Goal: Task Accomplishment & Management: Use online tool/utility

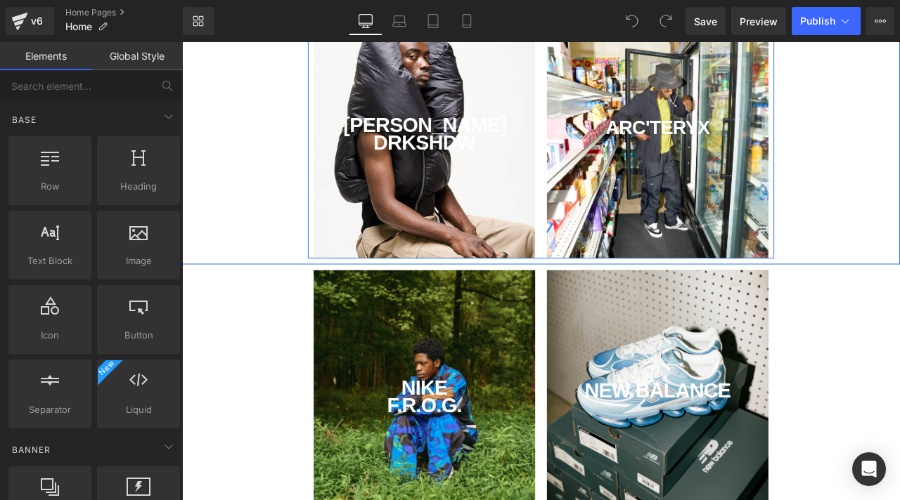
scroll to position [535, 0]
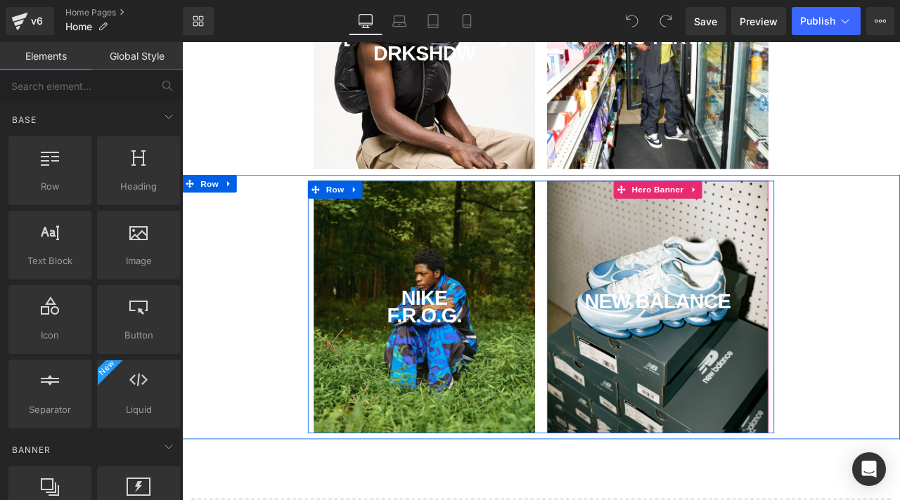
click at [661, 380] on div "NEW BALANCE Text Block" at bounding box center [745, 356] width 262 height 299
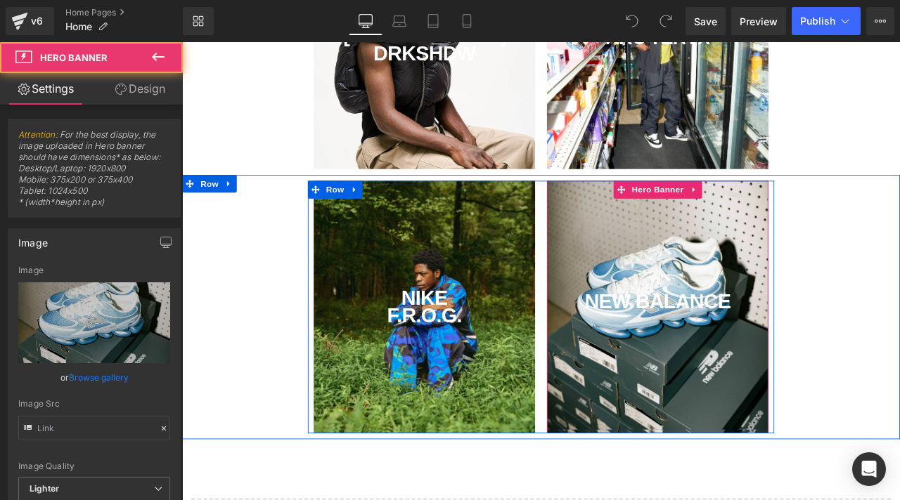
type input "[URL][DOMAIN_NAME]"
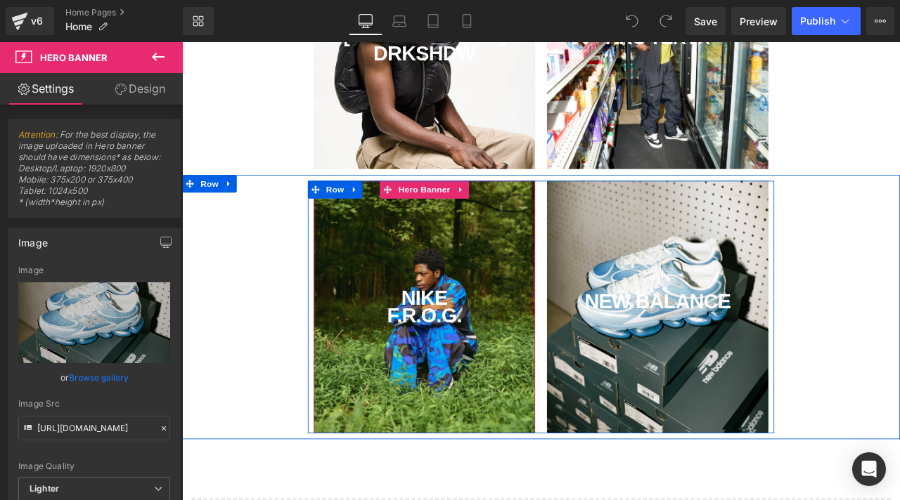
click at [541, 398] on div "NIKE F.R.O.G. Text Block" at bounding box center [469, 356] width 262 height 299
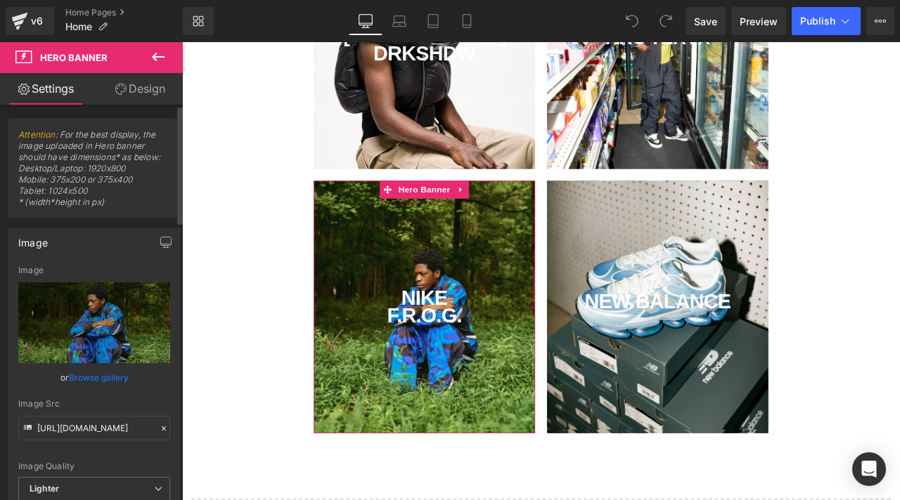
click at [103, 378] on link "Browse gallery" at bounding box center [99, 377] width 60 height 25
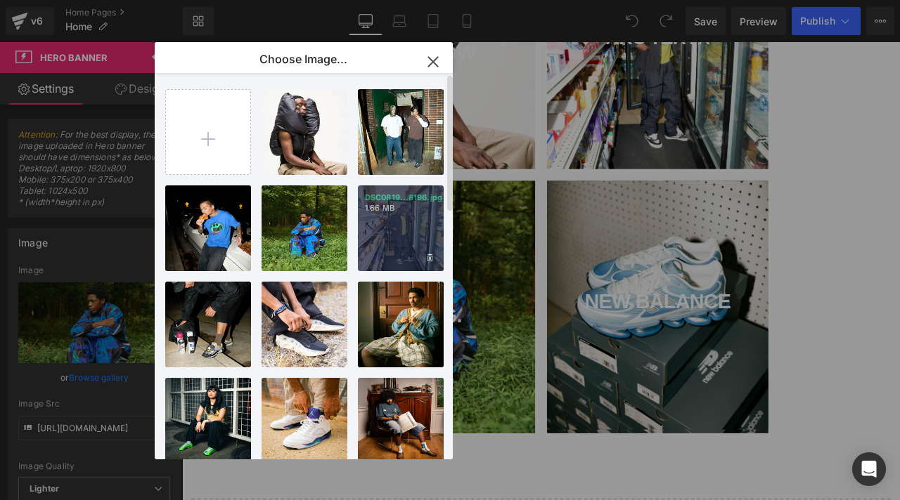
click at [391, 235] on div "DSC0819...8196.jpg 1.66 MB" at bounding box center [401, 229] width 86 height 86
type input "[URL][DOMAIN_NAME]"
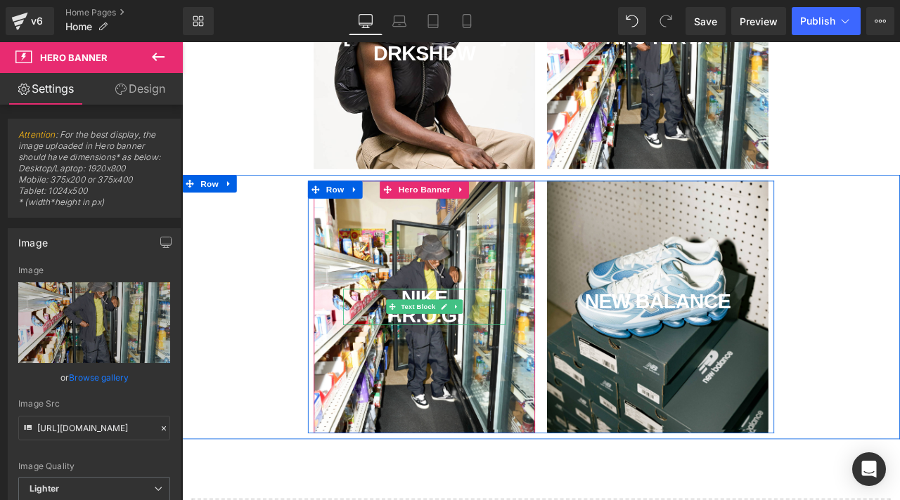
click at [532, 352] on div "NIKE F.R.O.G." at bounding box center [469, 356] width 192 height 43
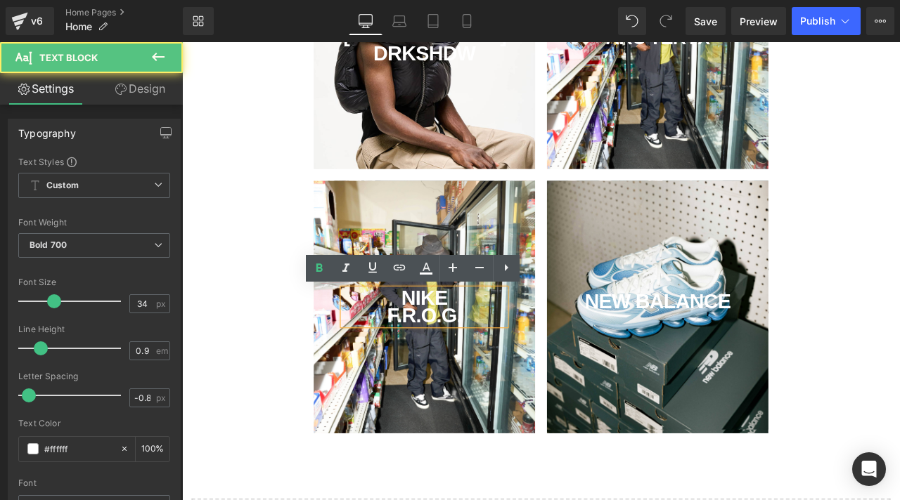
click at [526, 352] on div "NIKE F.R.O.G." at bounding box center [469, 356] width 192 height 43
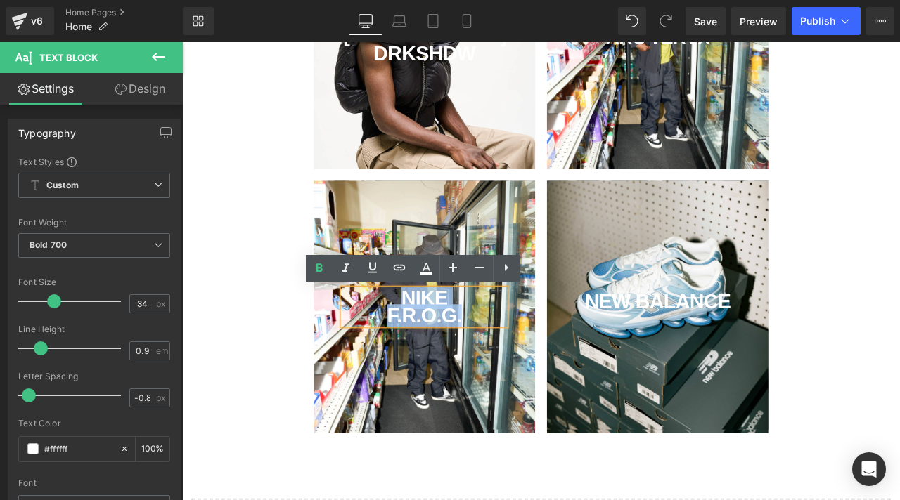
drag, startPoint x: 527, startPoint y: 372, endPoint x: 379, endPoint y: 287, distance: 170.9
click at [379, 287] on div "NIKE F.R.O.G. Text Block" at bounding box center [469, 356] width 262 height 299
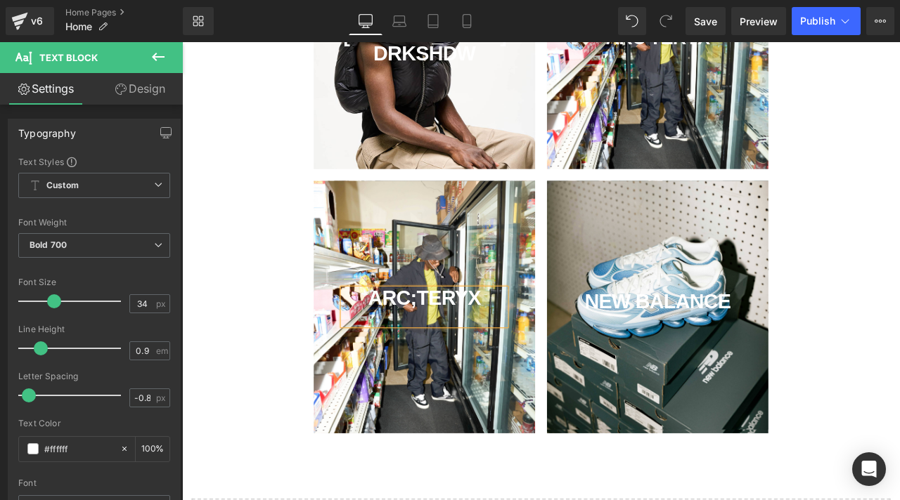
scroll to position [539, 0]
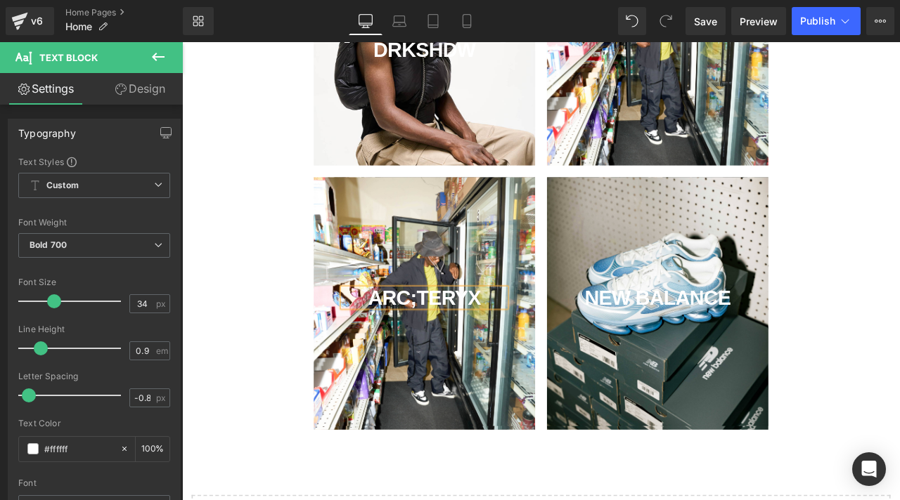
click at [459, 349] on div "ARC;TERYX" at bounding box center [469, 346] width 192 height 22
click at [707, 18] on span "Save" at bounding box center [705, 21] width 23 height 15
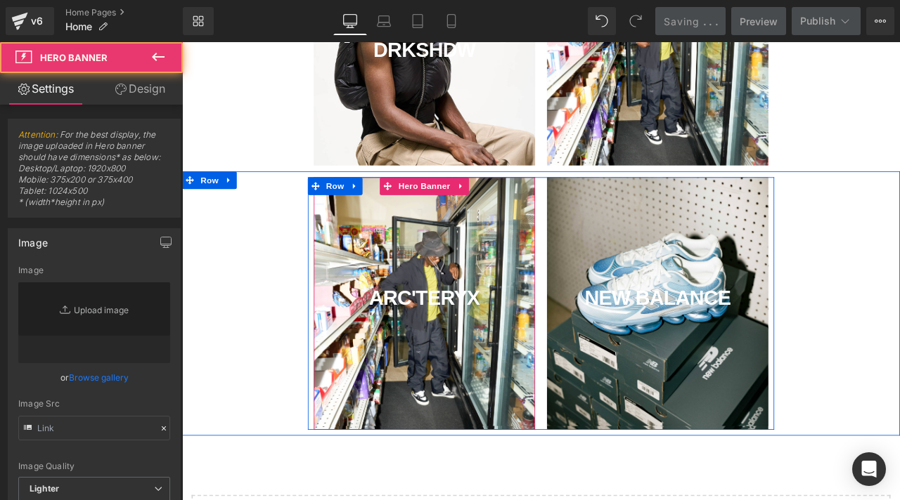
click at [458, 268] on div "ARC'TERYX Text Block" at bounding box center [469, 351] width 262 height 299
type input "[URL][DOMAIN_NAME]"
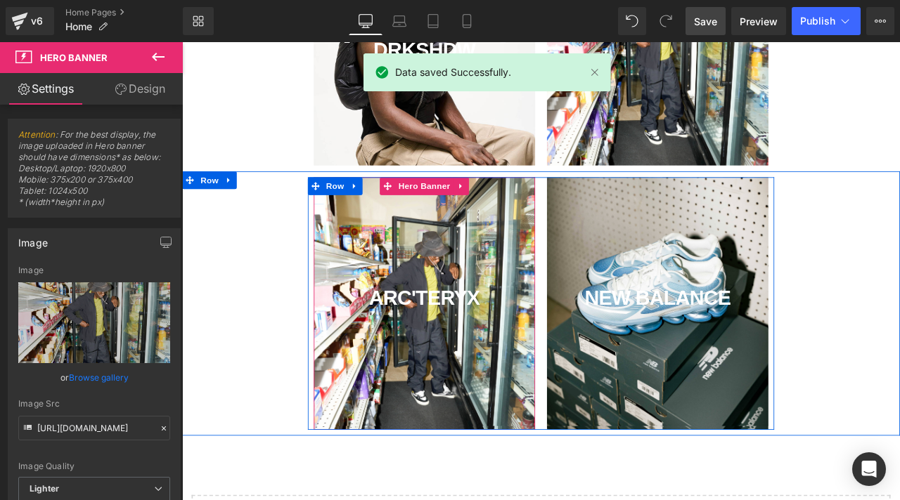
click at [434, 257] on div "ARC'TERYX Text Block" at bounding box center [469, 351] width 262 height 299
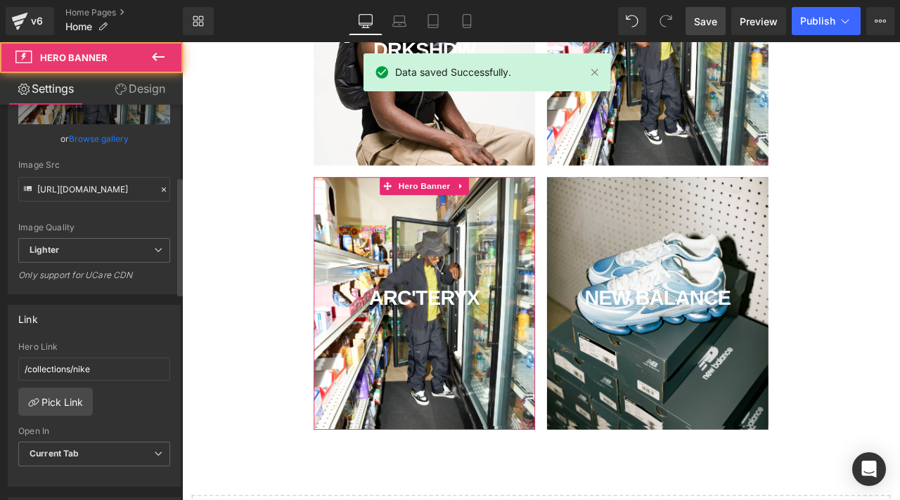
scroll to position [440, 0]
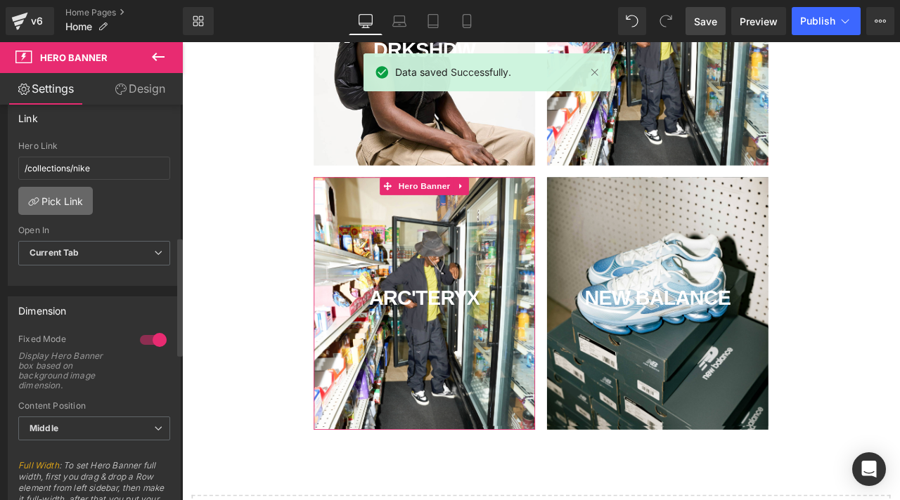
click at [66, 200] on link "Pick Link" at bounding box center [55, 201] width 74 height 28
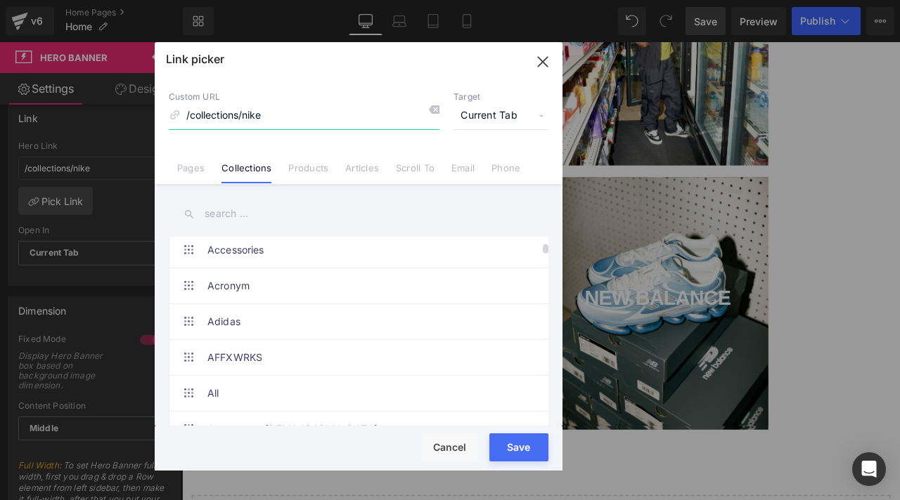
scroll to position [458, 0]
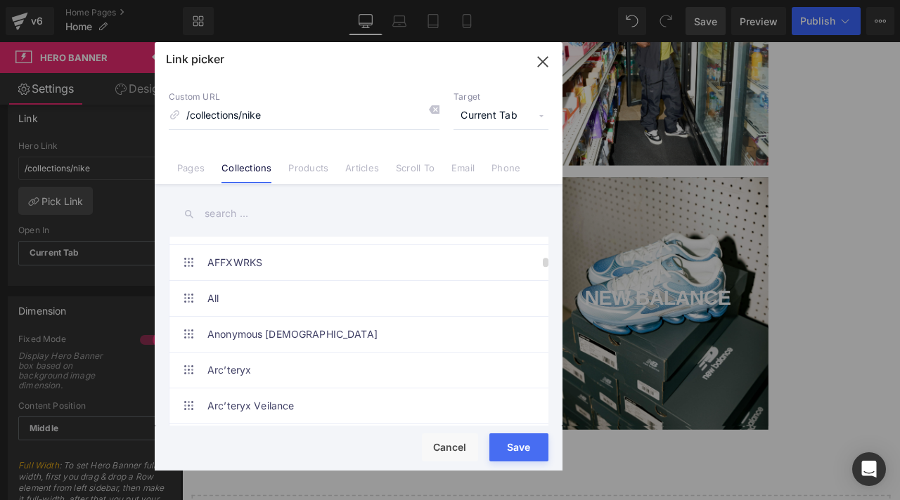
click at [314, 354] on link "Arc’teryx" at bounding box center [361, 370] width 309 height 35
type input "/collections/arc-teryx"
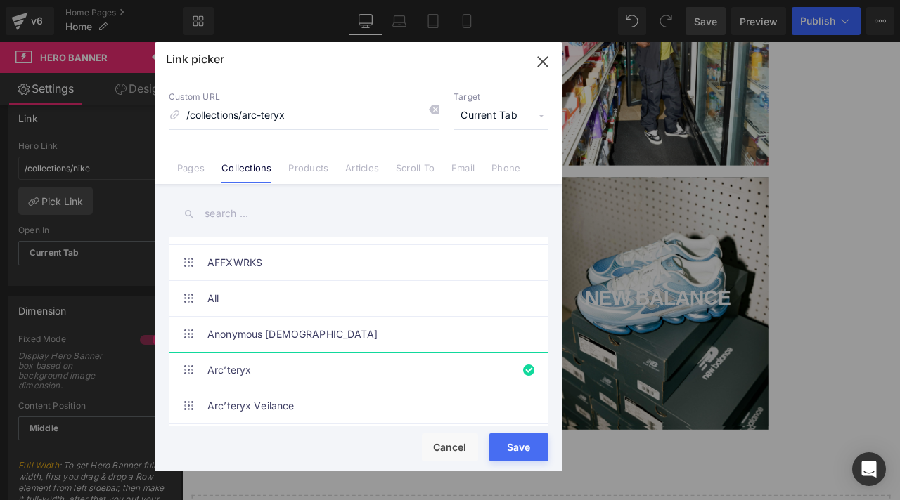
click at [514, 450] on button "Save" at bounding box center [518, 448] width 59 height 28
type input "/collections/arc-teryx"
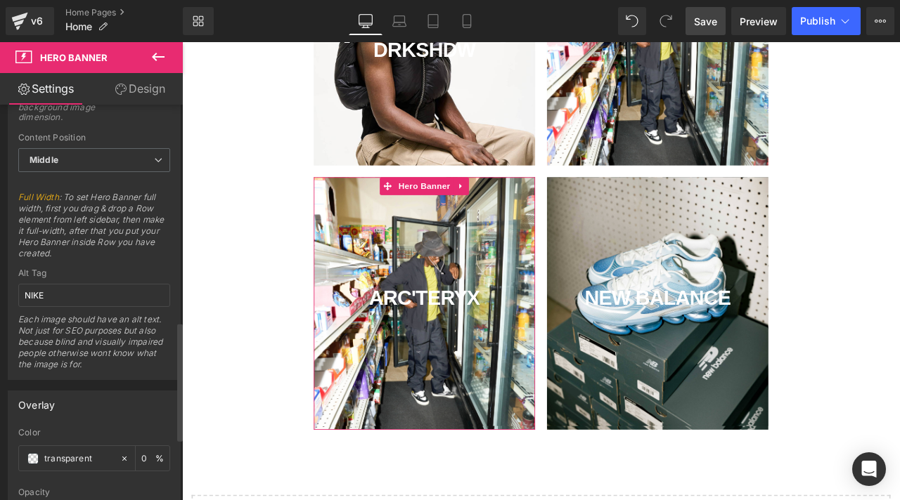
scroll to position [724, 0]
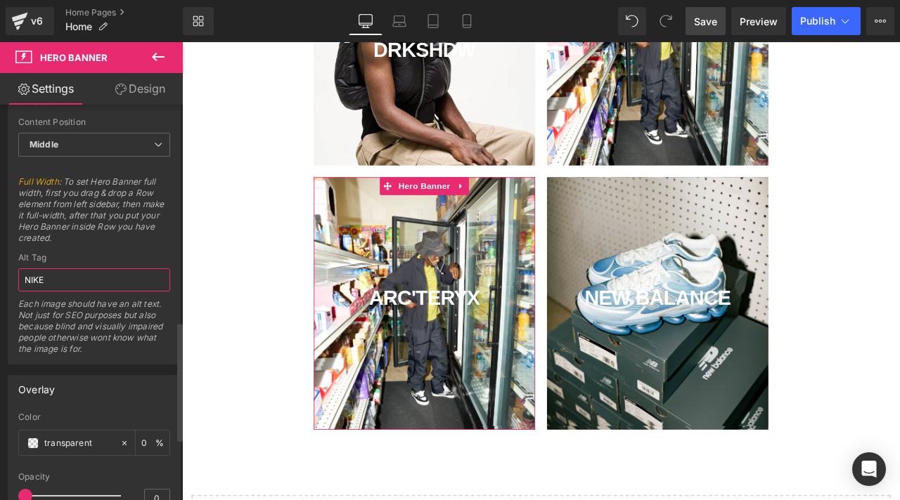
drag, startPoint x: 65, startPoint y: 281, endPoint x: 0, endPoint y: 259, distance: 68.9
click at [0, 264] on div "Dimension 1 Fixed Mode Display Hero Banner box based on background image dimens…" at bounding box center [94, 183] width 189 height 363
type input "ARC'TERYX"
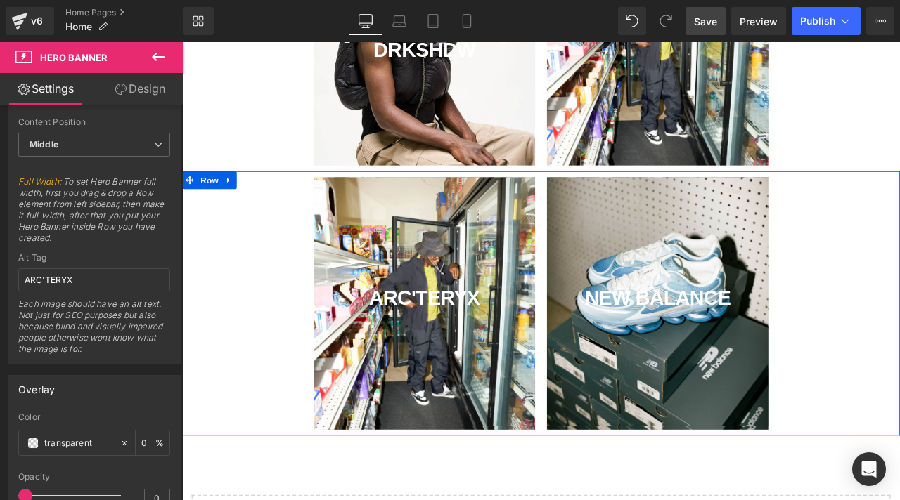
click at [250, 312] on div "ARC'TERYX Text Block" at bounding box center [607, 351] width 850 height 299
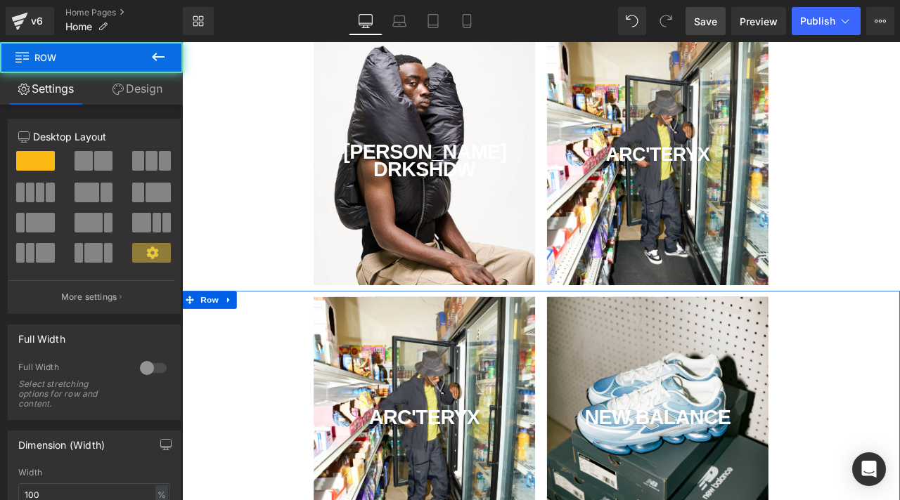
scroll to position [368, 0]
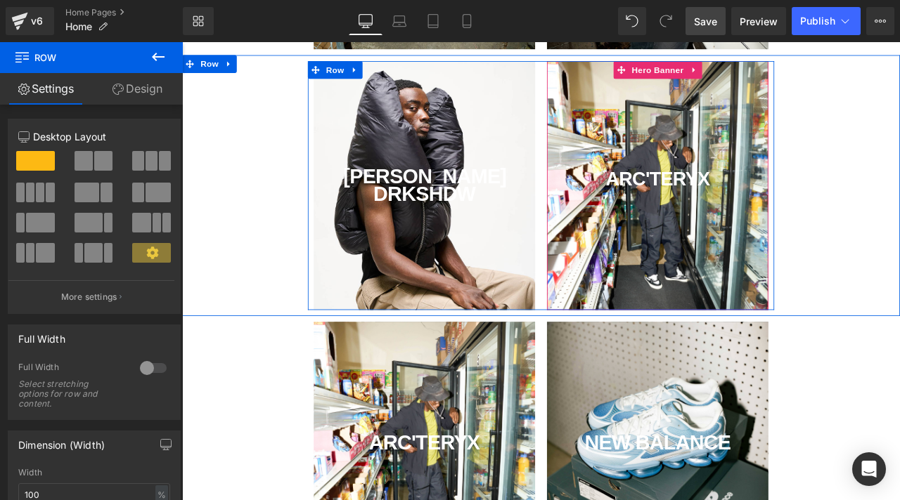
click at [661, 284] on div "ARC'TERYX Text Block" at bounding box center [745, 212] width 262 height 295
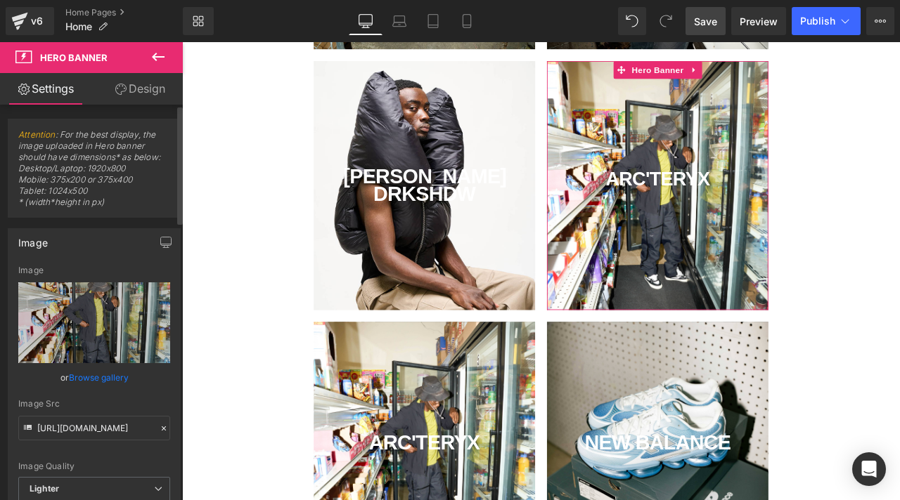
click at [115, 374] on link "Browse gallery" at bounding box center [99, 377] width 60 height 25
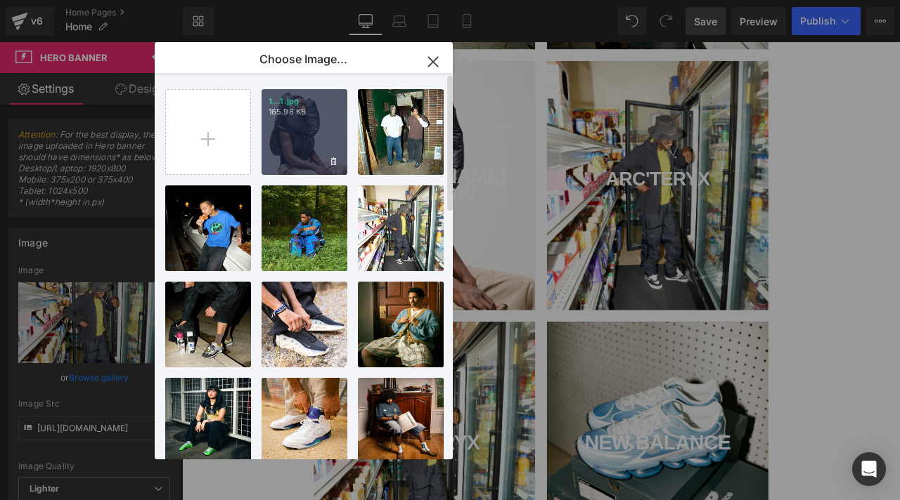
click at [290, 136] on div "1...1.jpg 165.98 KB" at bounding box center [304, 132] width 86 height 86
type input "[URL][DOMAIN_NAME]"
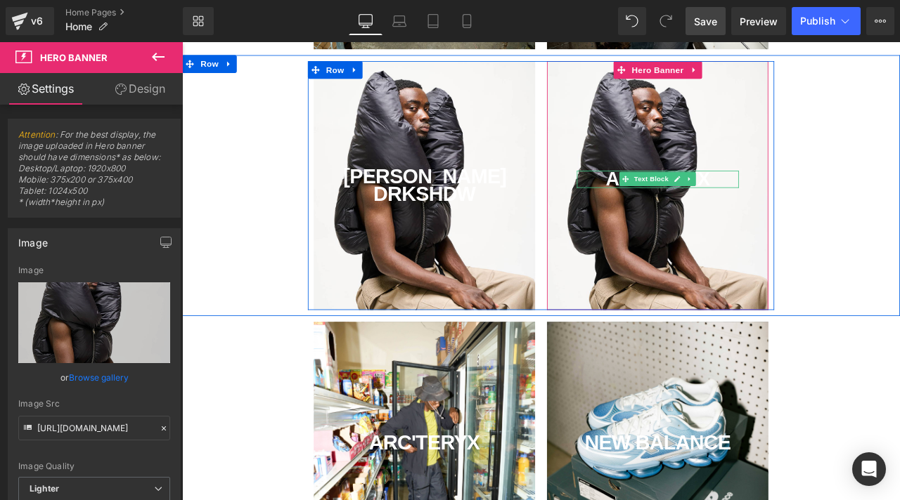
click at [834, 203] on div "ARC'TERYX" at bounding box center [745, 205] width 192 height 20
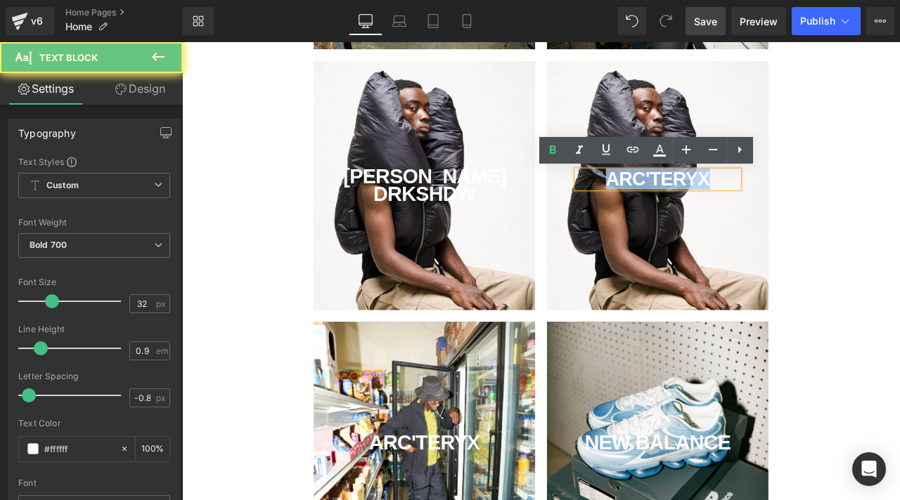
drag, startPoint x: 816, startPoint y: 202, endPoint x: 569, endPoint y: 148, distance: 253.2
click at [577, 149] on div "[PERSON_NAME] DRKSHDW Text Block Hero Banner ARC'TERYX Text Block Hero Banner R…" at bounding box center [607, 212] width 553 height 295
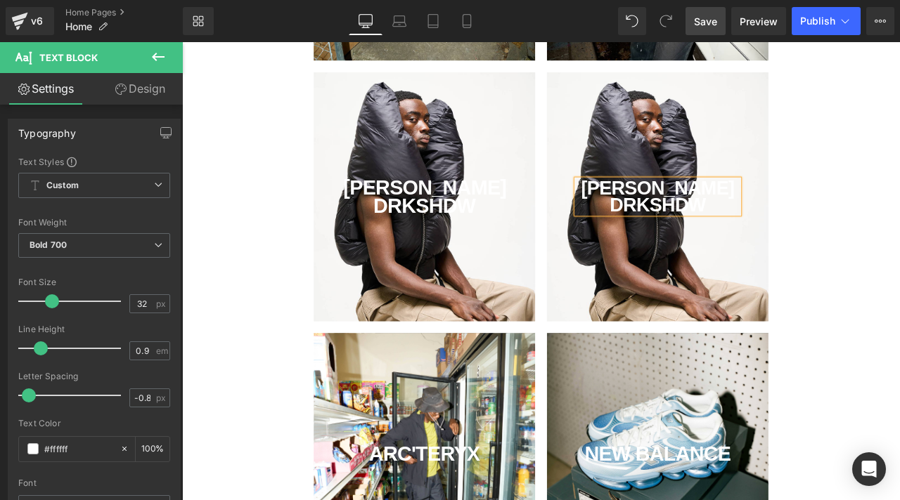
scroll to position [365, 0]
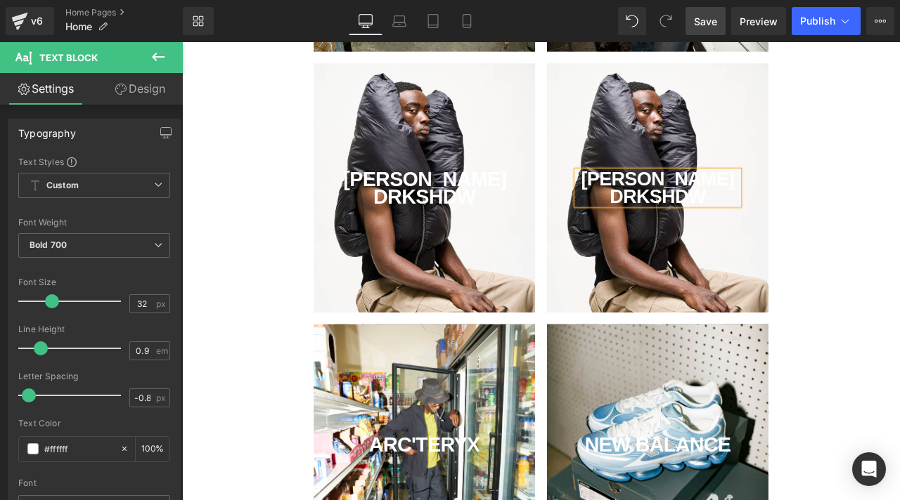
click at [718, 115] on div "[PERSON_NAME] DRKSHDW Text Block" at bounding box center [745, 214] width 262 height 295
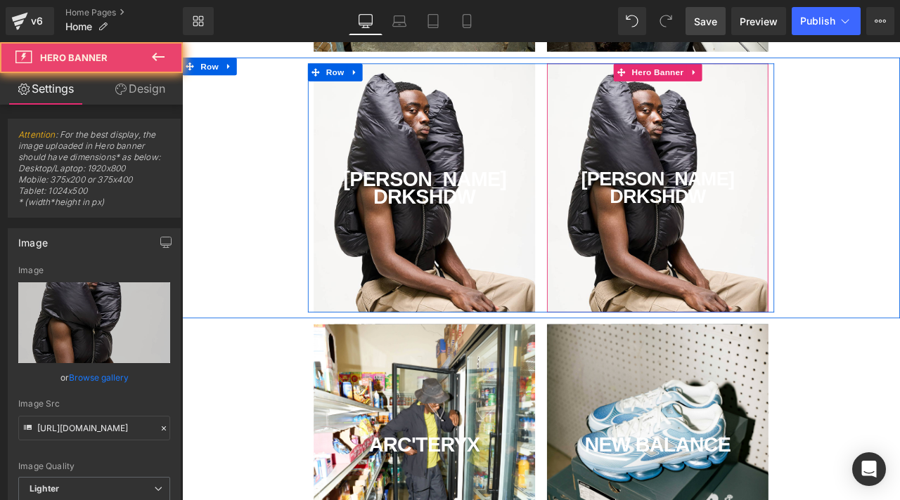
click at [708, 112] on div "[PERSON_NAME] DRKSHDW Text Block" at bounding box center [745, 214] width 262 height 295
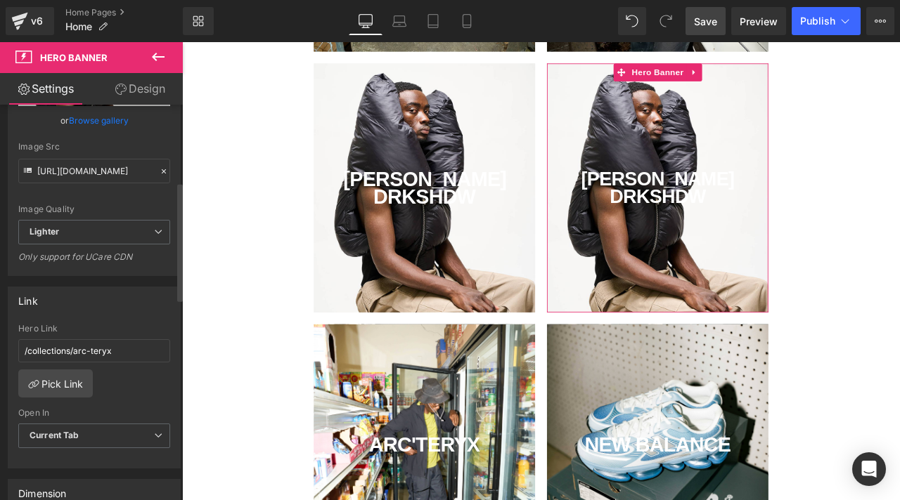
scroll to position [268, 0]
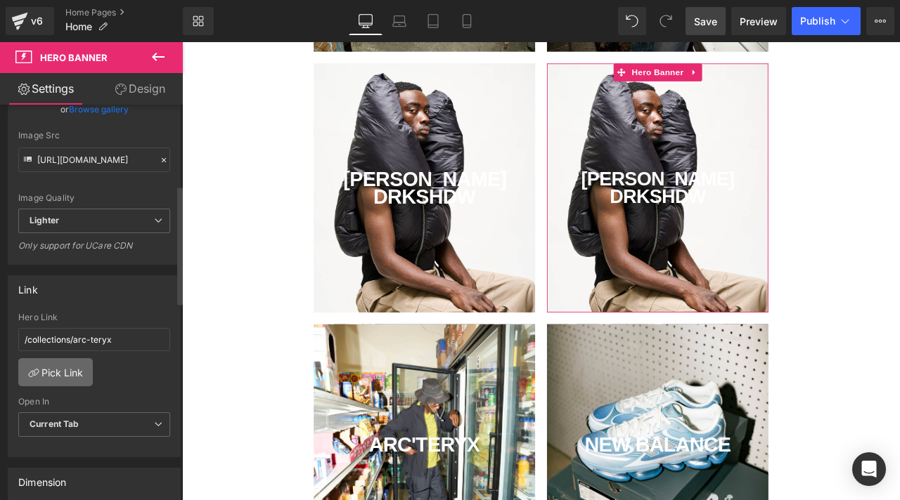
click at [71, 362] on link "Pick Link" at bounding box center [55, 372] width 74 height 28
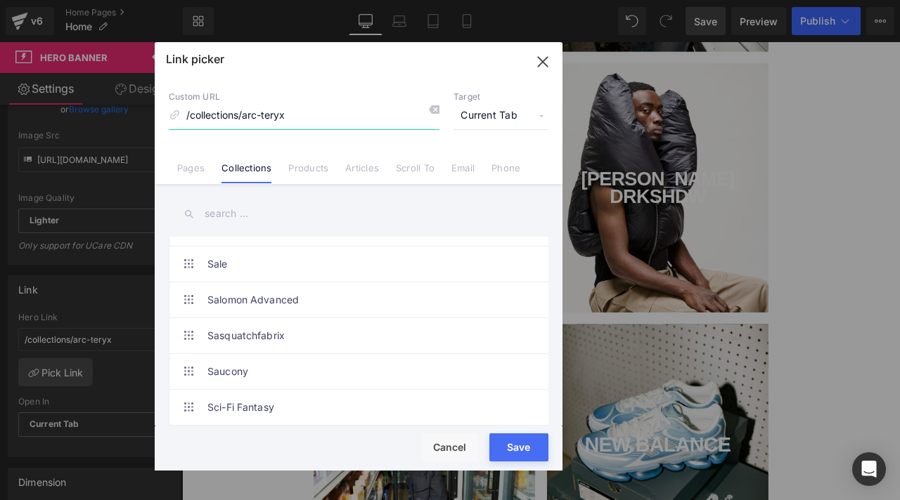
scroll to position [3351, 0]
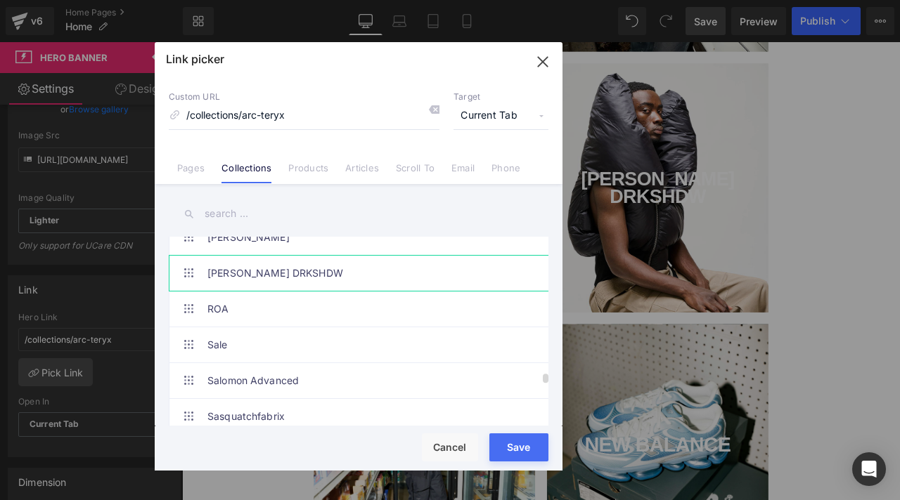
click at [325, 280] on link "[PERSON_NAME] DRKSHDW" at bounding box center [361, 273] width 309 height 35
type input "/collections/[PERSON_NAME]-drkshdw"
click at [509, 448] on button "Save" at bounding box center [518, 448] width 59 height 28
type input "/collections/[PERSON_NAME]-drkshdw"
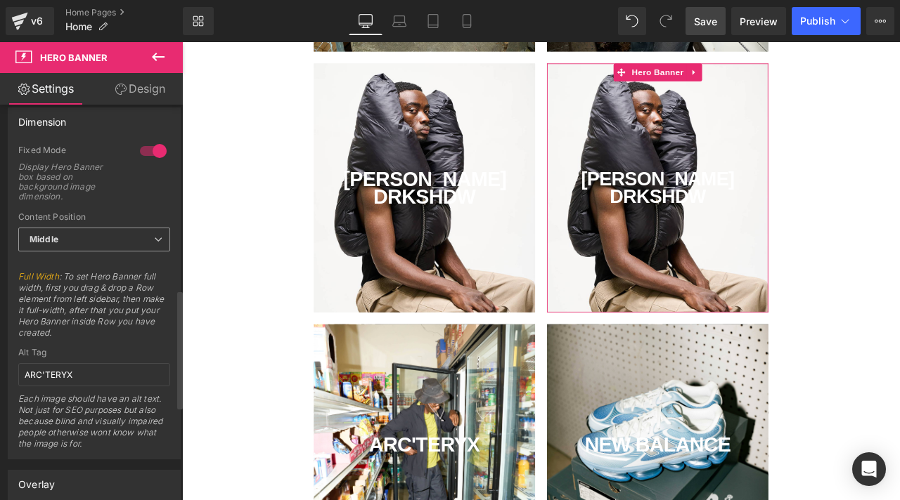
scroll to position [645, 0]
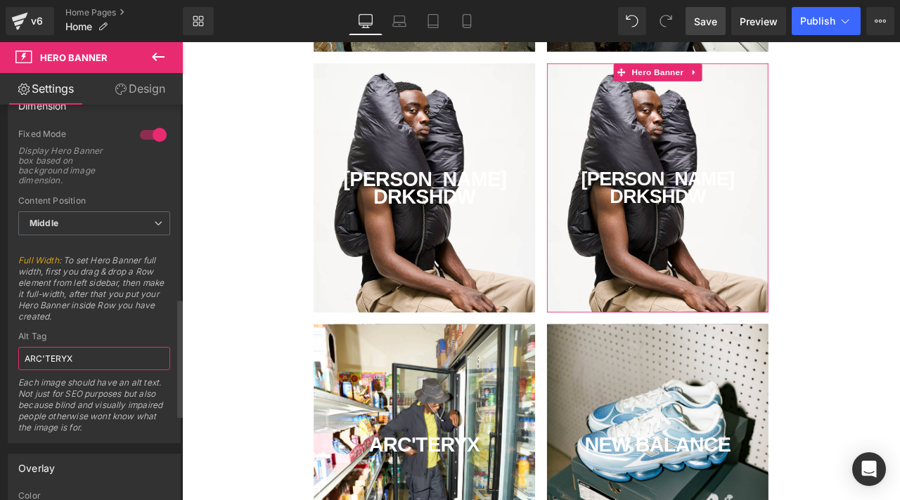
drag, startPoint x: 98, startPoint y: 356, endPoint x: 11, endPoint y: 332, distance: 89.9
click at [46, 342] on div "Alt Tag ARC'TERYX Each image should have an alt text. Not just for SEO purposes…" at bounding box center [94, 387] width 152 height 111
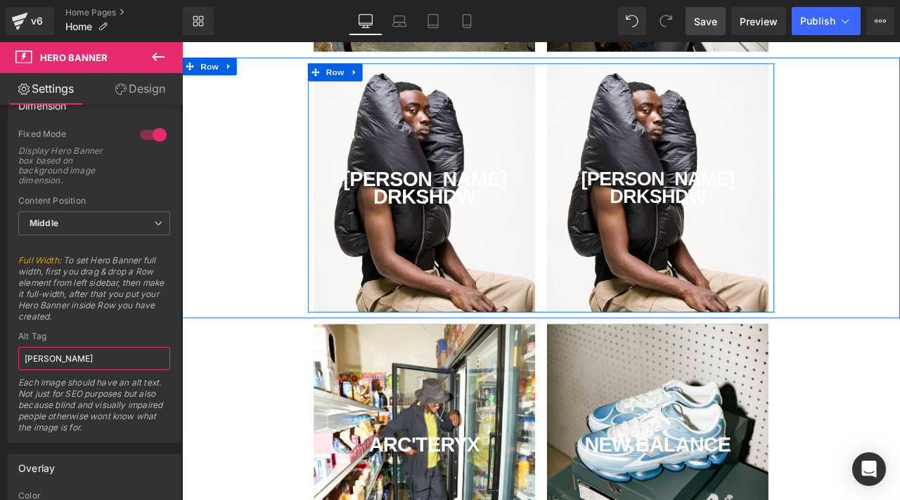
type input "[PERSON_NAME]"
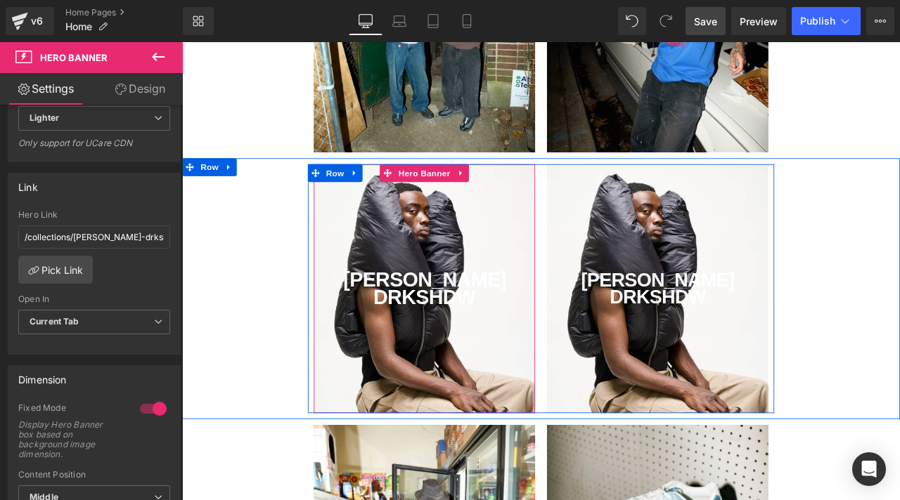
scroll to position [165, 0]
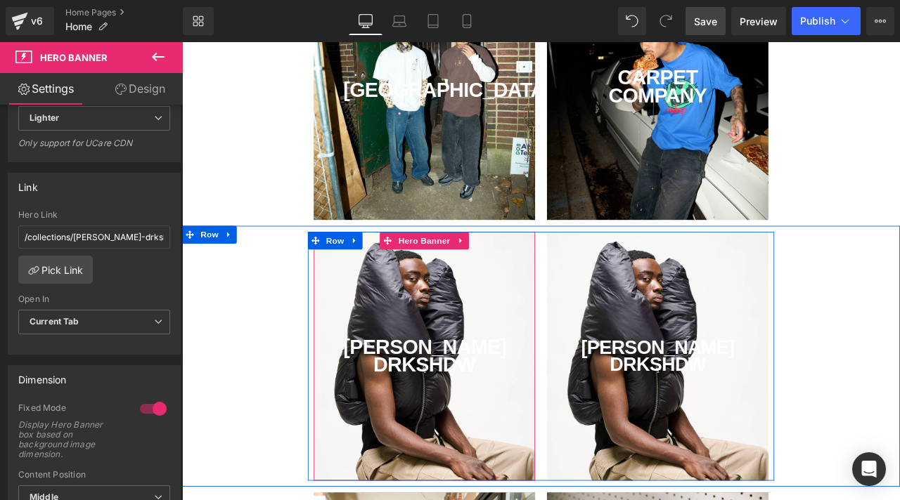
click at [510, 323] on div "[PERSON_NAME] DRKSHDW Text Block" at bounding box center [469, 414] width 262 height 295
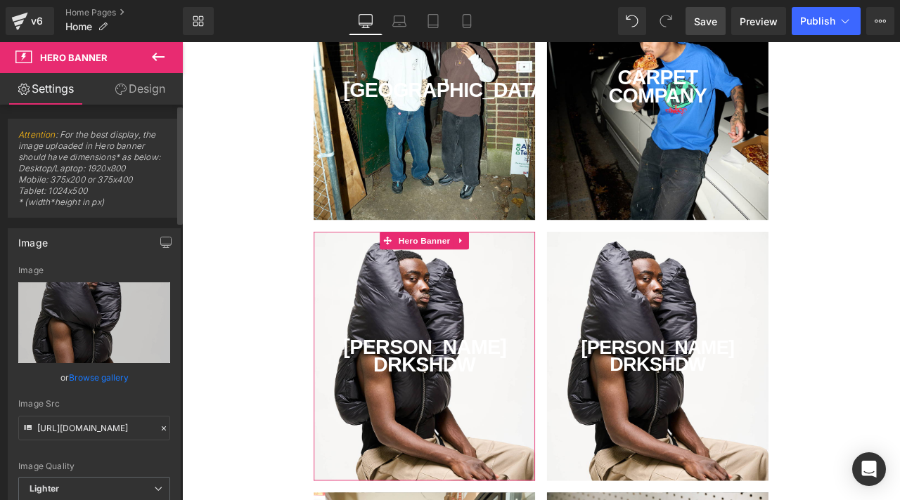
click at [91, 384] on link "Browse gallery" at bounding box center [99, 377] width 60 height 25
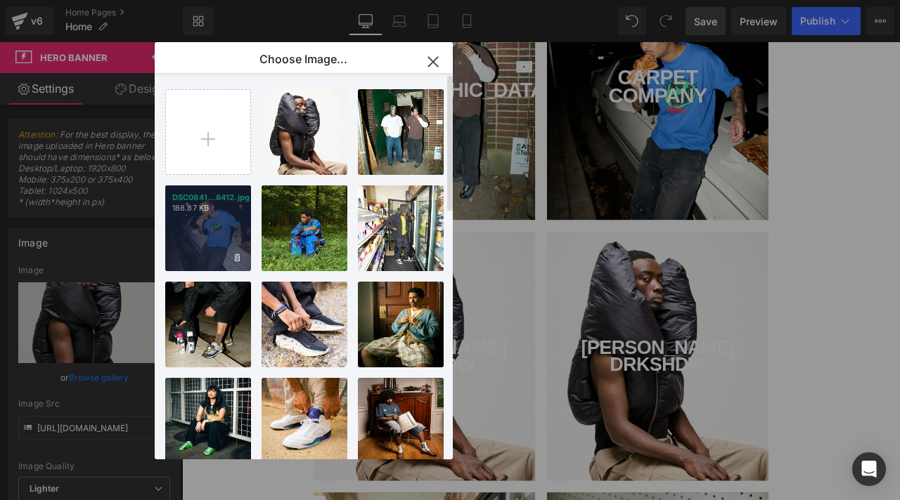
click at [221, 223] on div "DSC0841...8412.jpg 188.87 KB" at bounding box center [208, 229] width 86 height 86
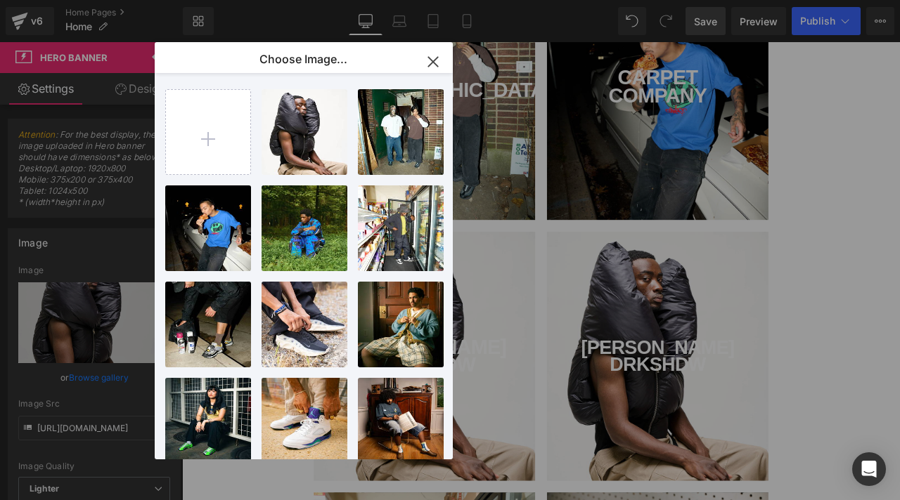
type input "[URL][DOMAIN_NAME]"
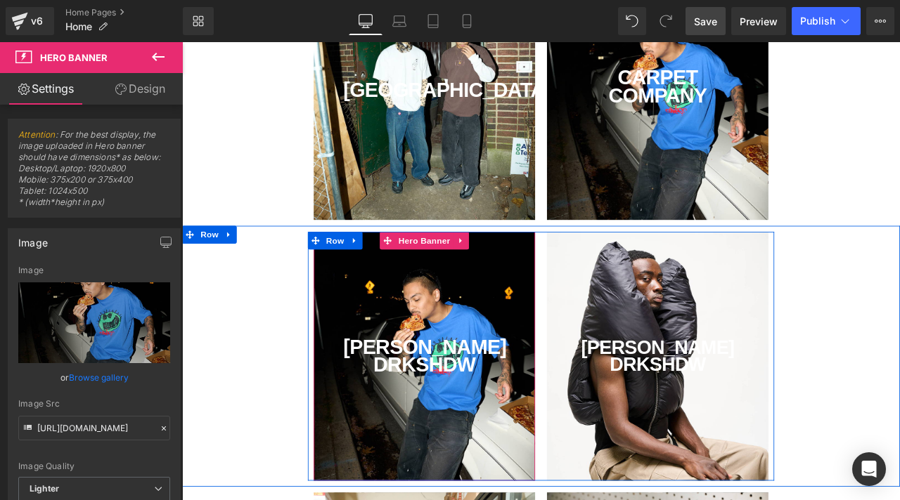
click at [545, 420] on div "DRKSHDW" at bounding box center [469, 426] width 192 height 22
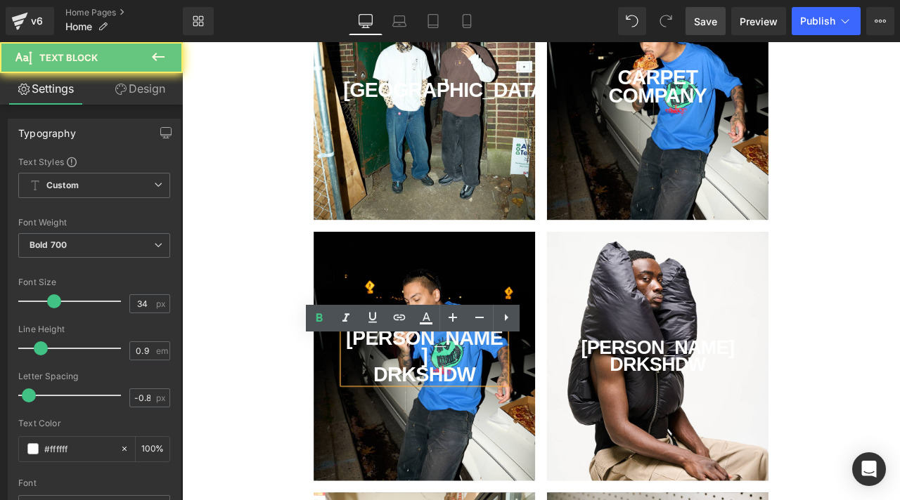
click at [544, 425] on div "DRKSHDW" at bounding box center [469, 436] width 192 height 22
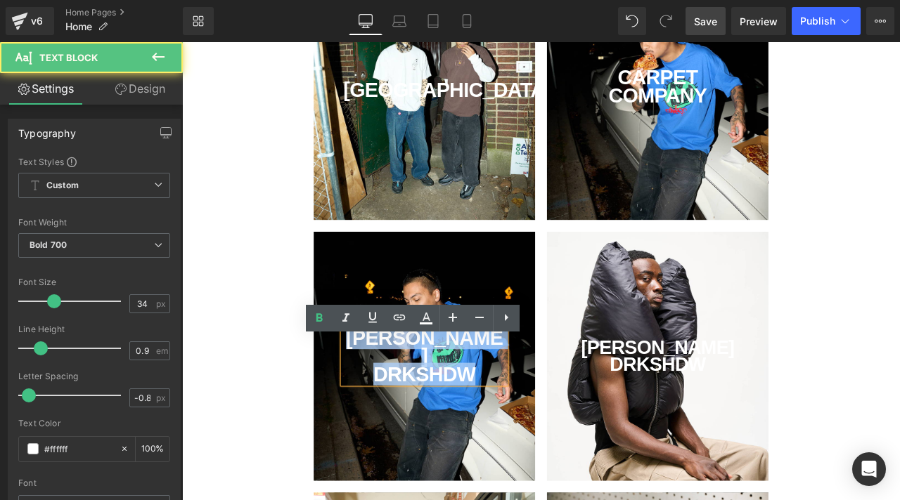
drag, startPoint x: 545, startPoint y: 422, endPoint x: 357, endPoint y: 361, distance: 197.6
click at [357, 361] on div "[PERSON_NAME] DRKSHDW Text Block" at bounding box center [469, 414] width 262 height 295
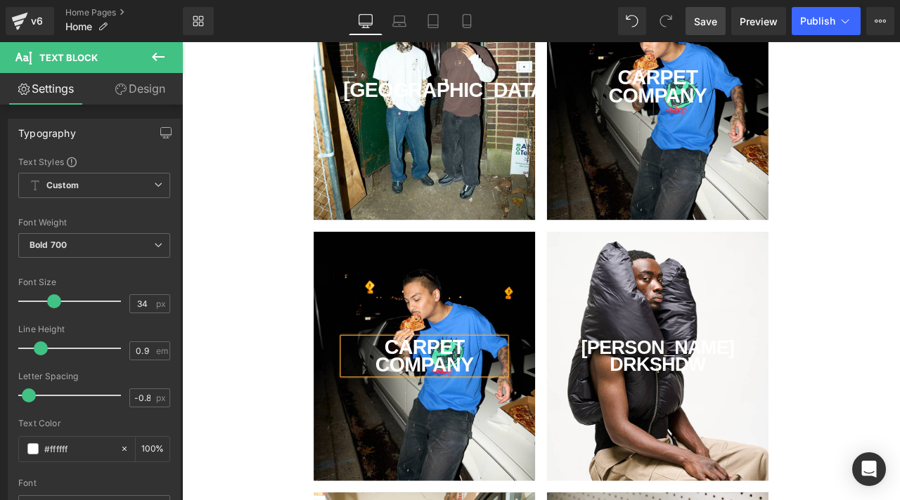
click at [704, 20] on span "Save" at bounding box center [705, 21] width 23 height 15
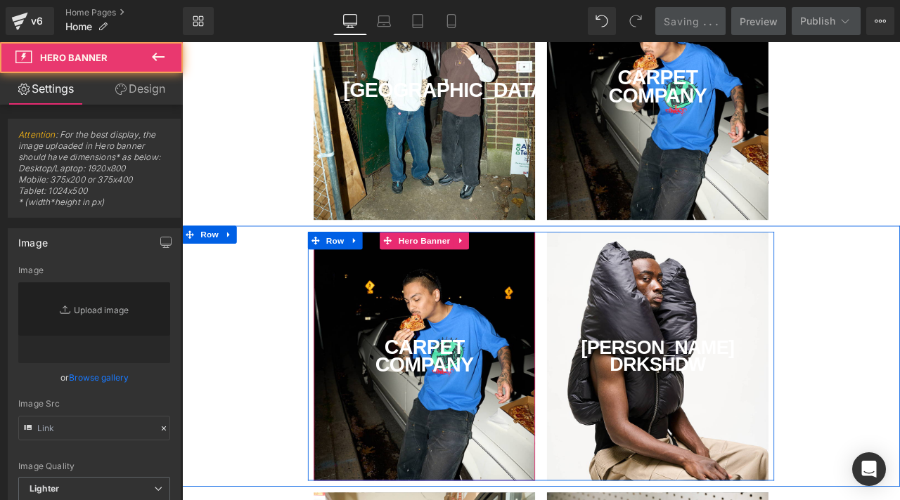
click at [409, 344] on div "CARPET COMPANY Text Block" at bounding box center [469, 414] width 262 height 295
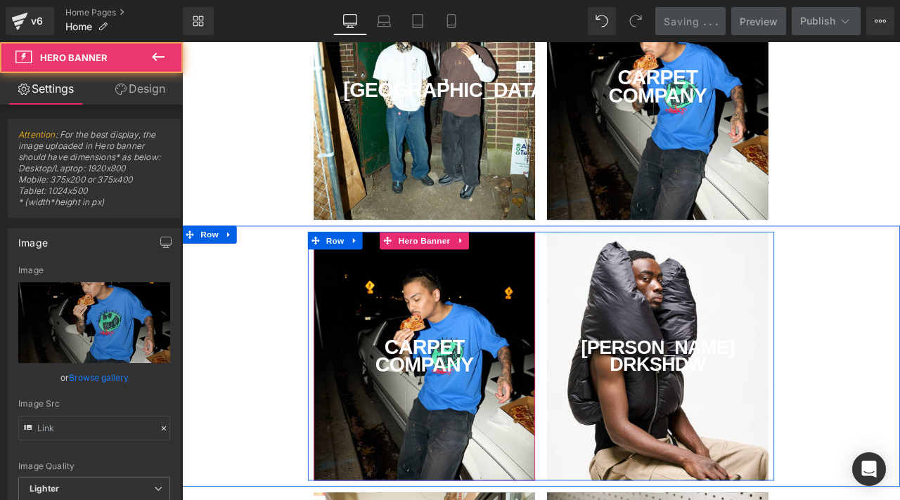
type input "[URL][DOMAIN_NAME]"
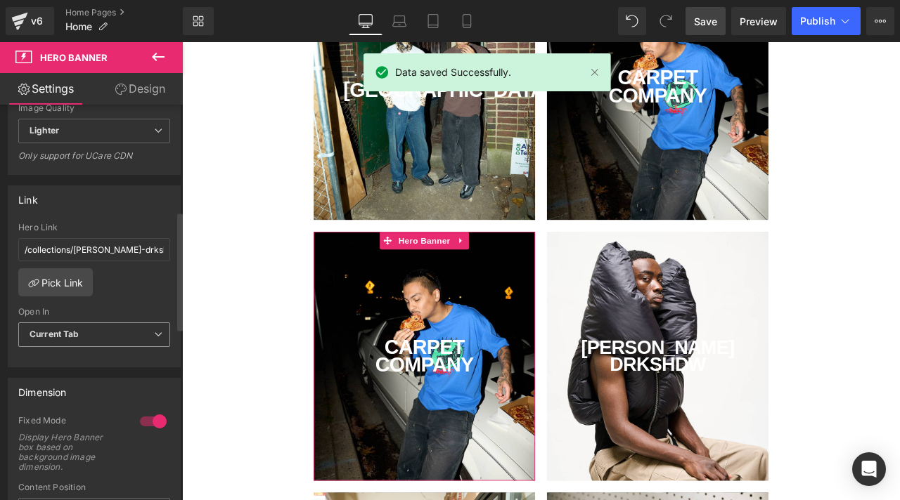
scroll to position [360, 0]
click at [67, 283] on link "Pick Link" at bounding box center [55, 281] width 74 height 28
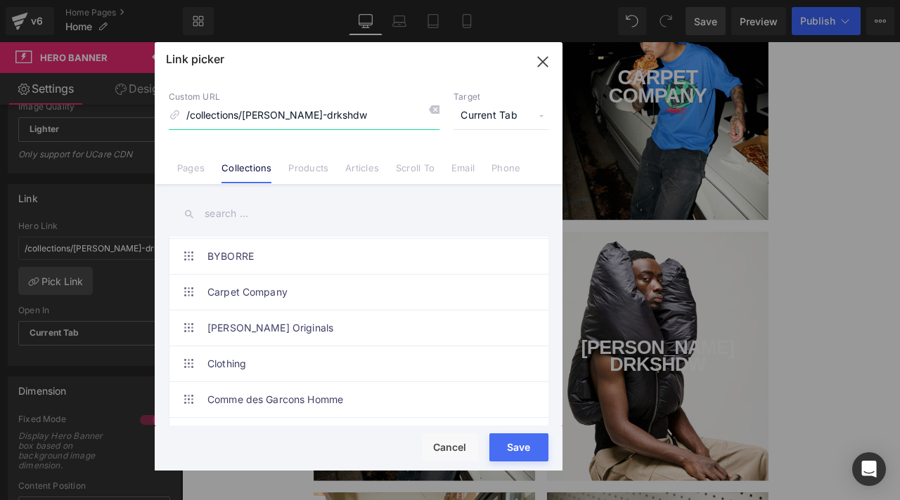
scroll to position [997, 0]
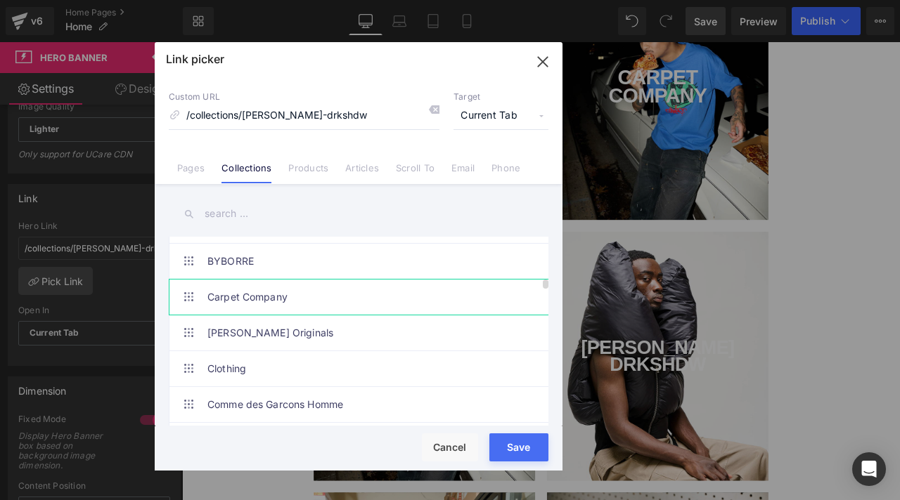
click at [291, 298] on link "Carpet Company" at bounding box center [361, 297] width 309 height 35
type input "/collections/carpet-company"
click at [518, 446] on button "Save" at bounding box center [518, 448] width 59 height 28
type input "/collections/carpet-company"
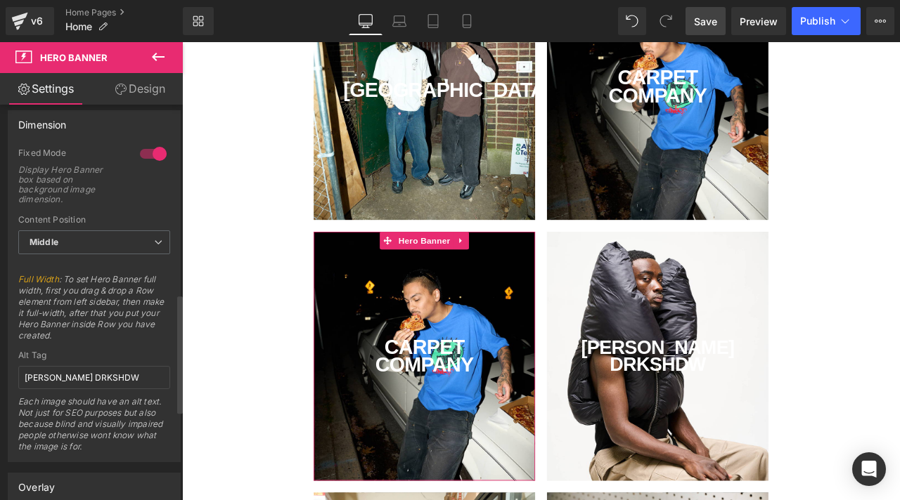
scroll to position [631, 0]
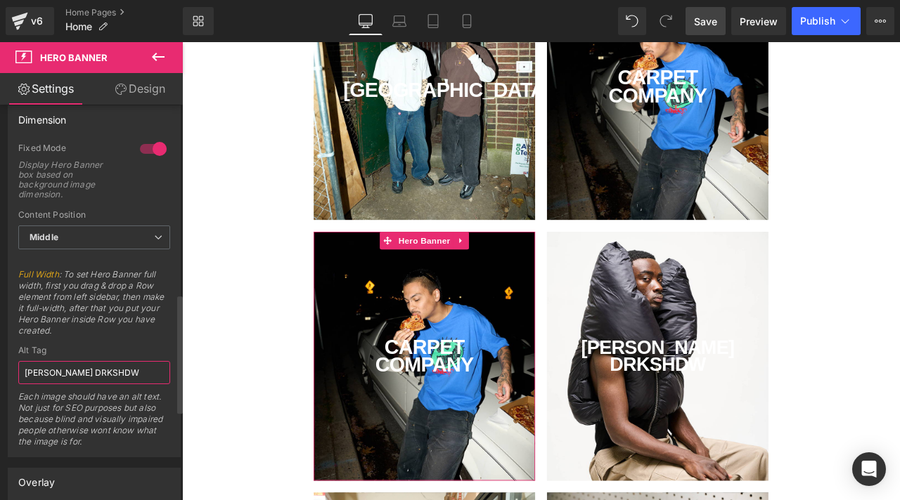
click at [0, 329] on div "Dimension 1 Fixed Mode Display Hero Banner box based on background image dimens…" at bounding box center [94, 276] width 189 height 363
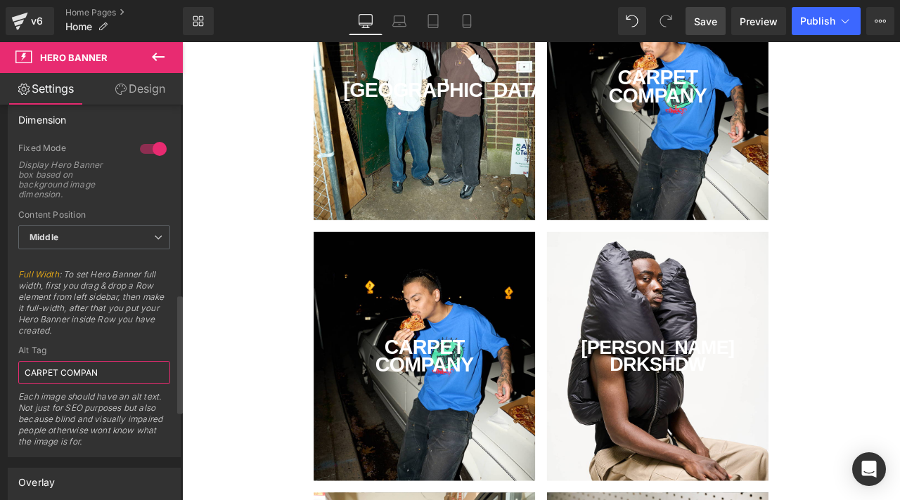
type input "CARPET COMPANY"
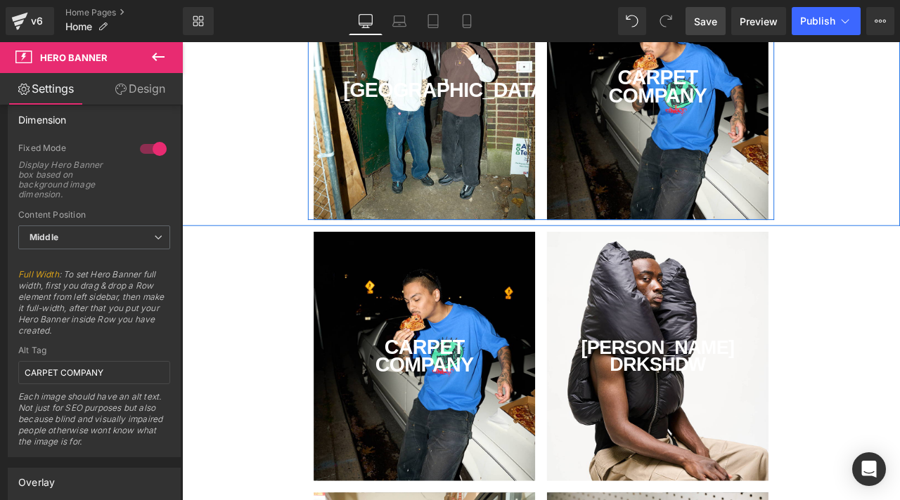
click at [692, 214] on div "CARPET COMPANY Text Block" at bounding box center [745, 105] width 262 height 295
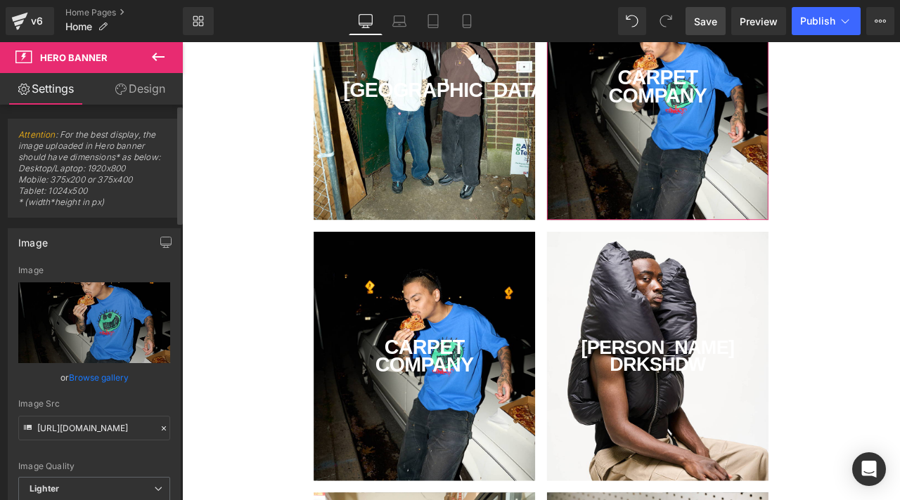
click at [92, 380] on link "Browse gallery" at bounding box center [99, 377] width 60 height 25
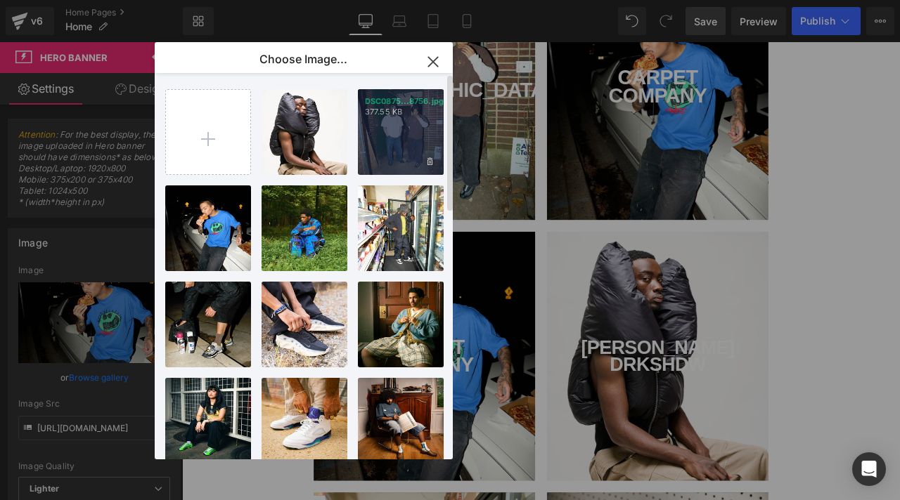
click at [389, 137] on div "DSC0875...8756.jpg 377.55 KB" at bounding box center [401, 132] width 86 height 86
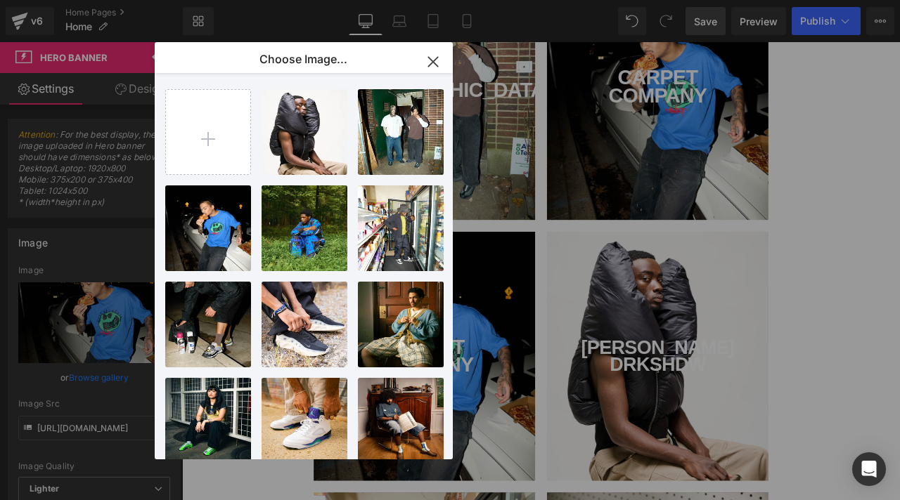
type input "[URL][DOMAIN_NAME]"
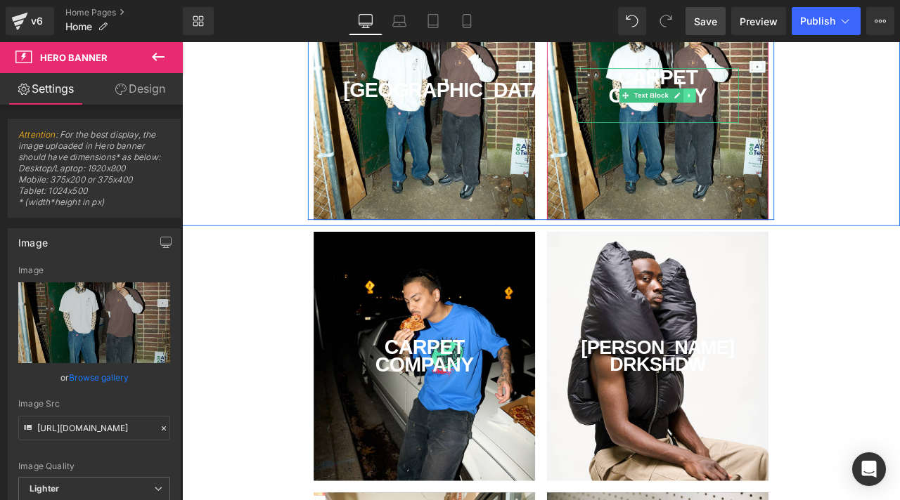
click at [784, 108] on icon at bounding box center [783, 105] width 8 height 8
click at [815, 102] on div "COMPANY" at bounding box center [745, 116] width 192 height 43
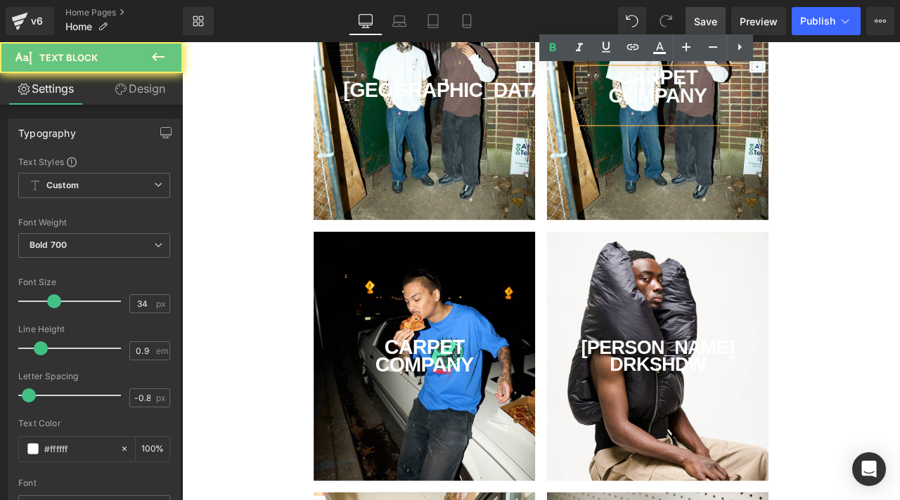
click at [819, 105] on div "COMPANY" at bounding box center [745, 116] width 192 height 43
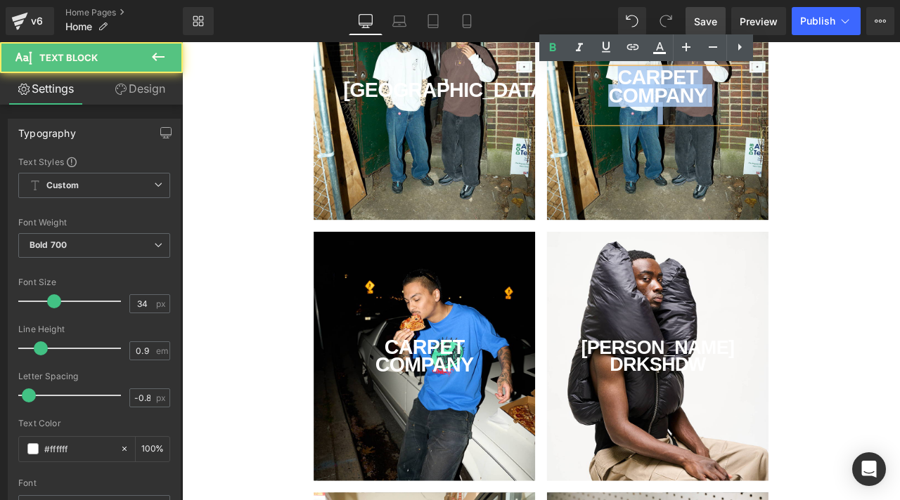
drag, startPoint x: 819, startPoint y: 105, endPoint x: 636, endPoint y: 18, distance: 203.1
click at [636, 42] on html "2-3 DAY FREE SHIPPING WITHIN [GEOGRAPHIC_DATA]. ALWAYS. NO MINIMUMS. New Appare…" at bounding box center [607, 313] width 850 height 543
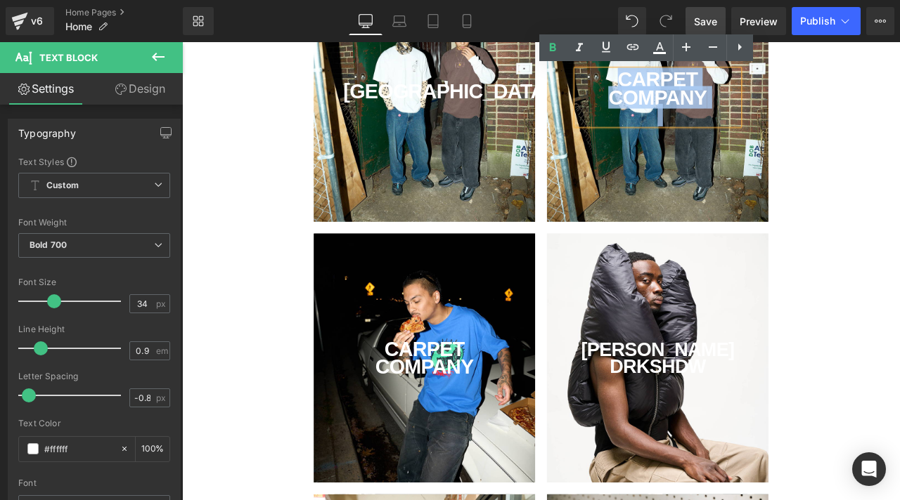
scroll to position [178, 0]
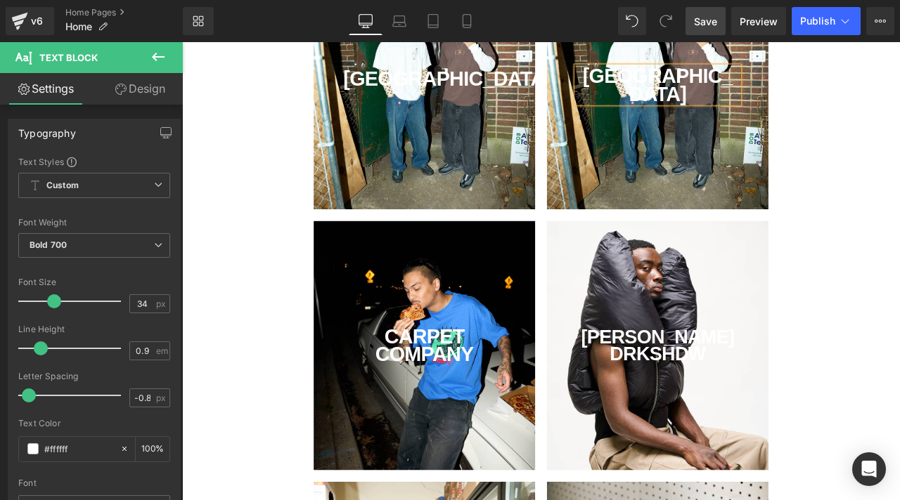
click at [767, 193] on div "IRAK Text Block" at bounding box center [745, 92] width 262 height 295
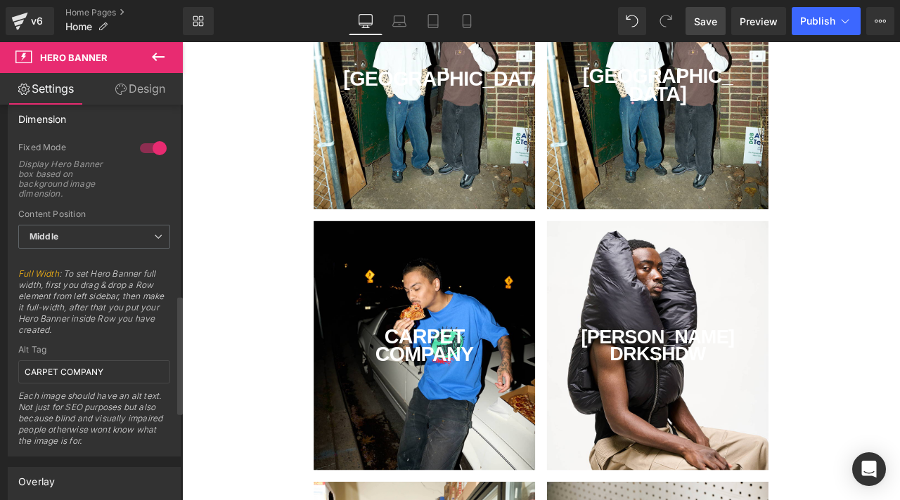
scroll to position [648, 0]
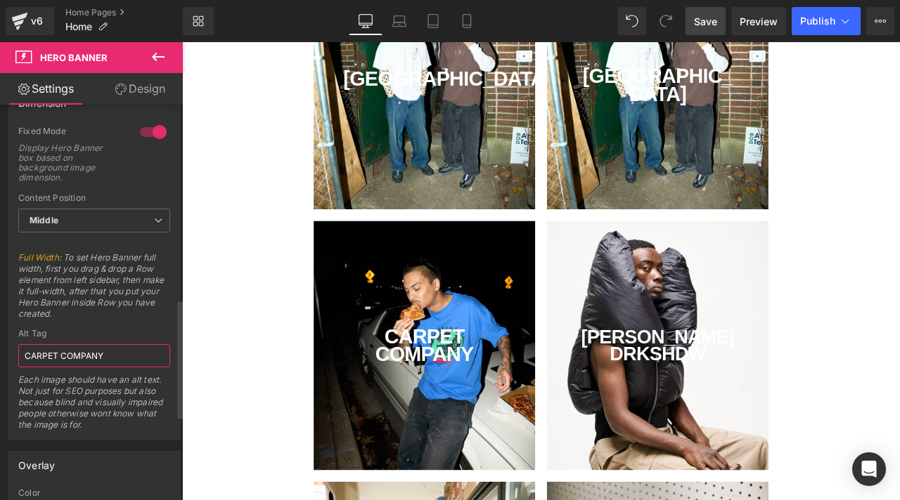
drag, startPoint x: 111, startPoint y: 354, endPoint x: 0, endPoint y: 291, distance: 127.5
click at [0, 305] on div "Dimension 1 Fixed Mode Display Hero Banner box based on background image dimens…" at bounding box center [94, 259] width 189 height 363
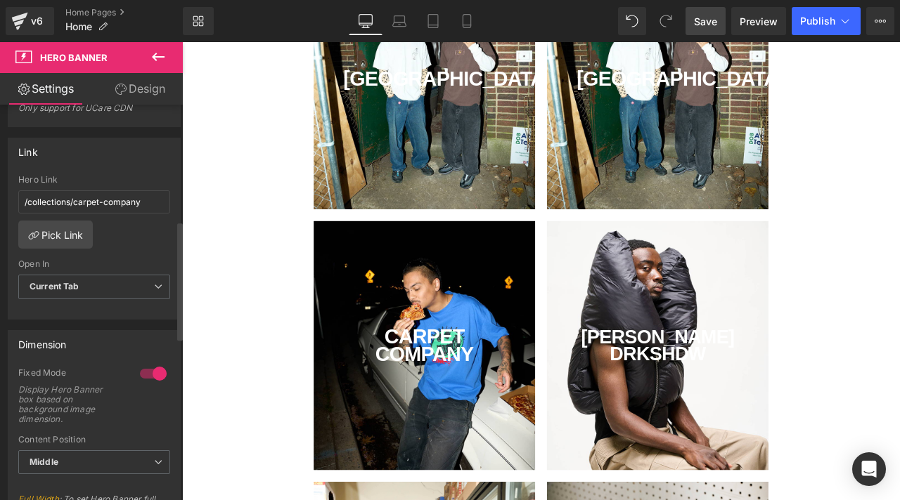
scroll to position [356, 0]
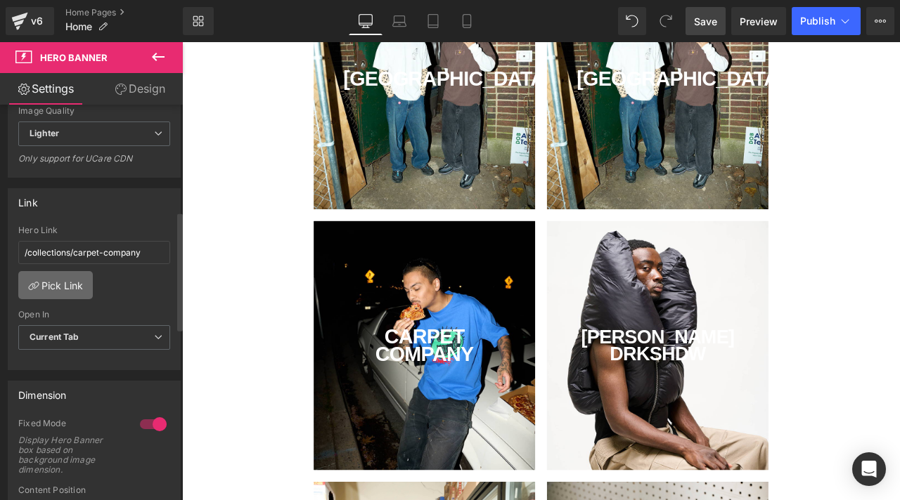
type input "[GEOGRAPHIC_DATA]"
click at [47, 291] on link "Pick Link" at bounding box center [55, 285] width 74 height 28
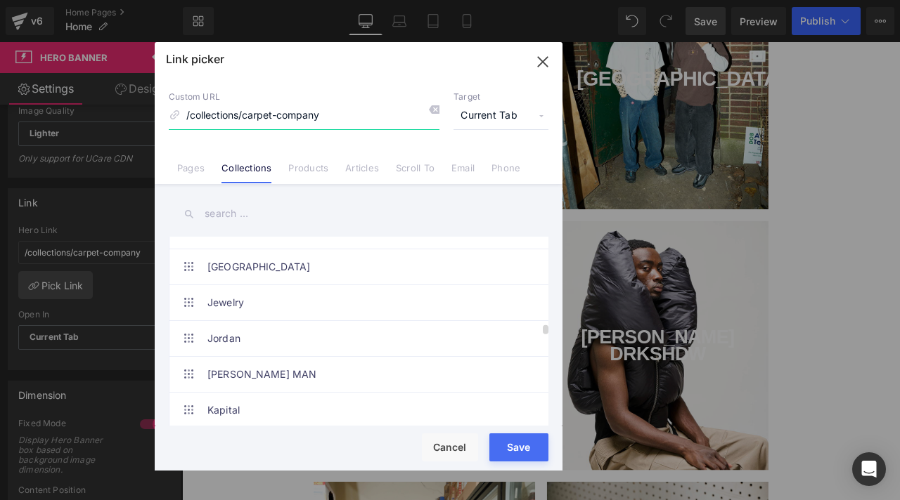
scroll to position [2132, 0]
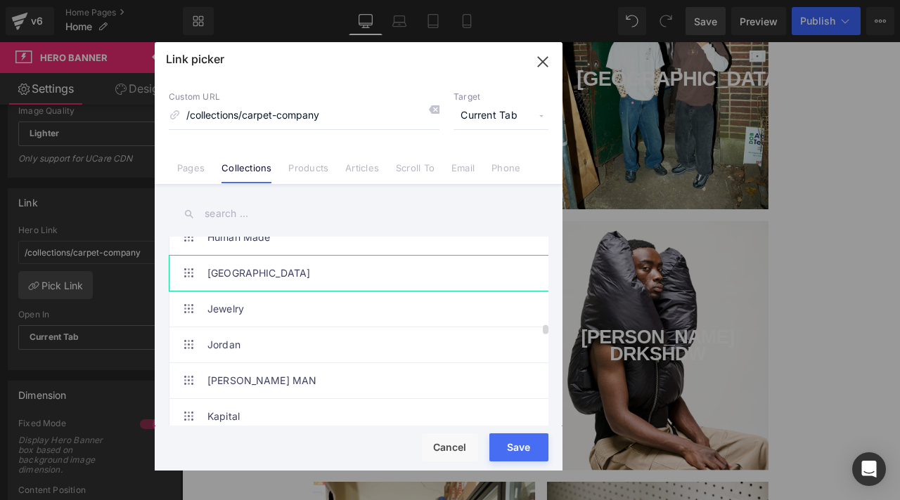
click at [239, 276] on link "[GEOGRAPHIC_DATA]" at bounding box center [361, 273] width 309 height 35
type input "/collections/[GEOGRAPHIC_DATA]"
drag, startPoint x: 533, startPoint y: 449, endPoint x: 401, endPoint y: 373, distance: 152.4
click at [533, 449] on button "Save" at bounding box center [518, 448] width 59 height 28
type input "/collections/[GEOGRAPHIC_DATA]"
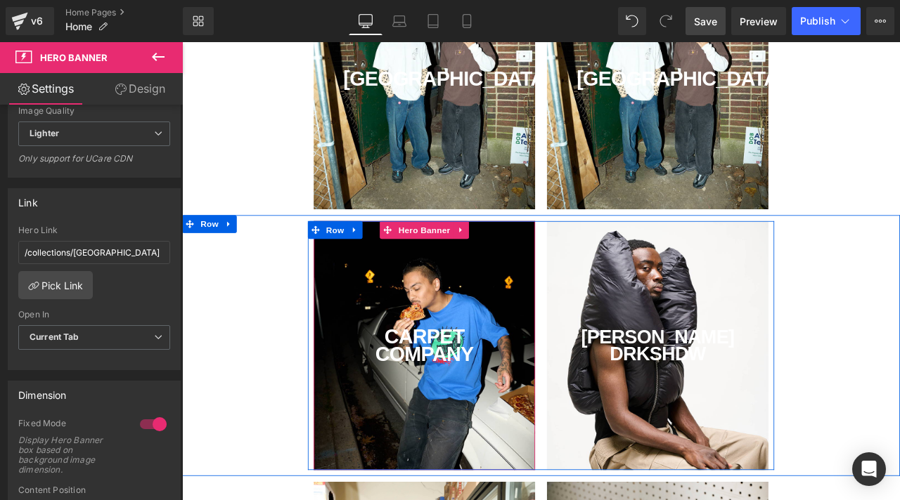
scroll to position [82, 0]
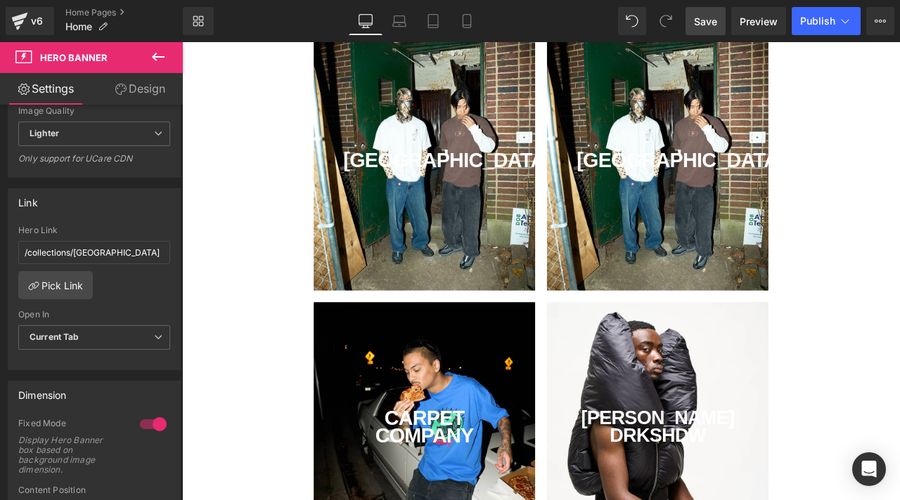
click at [763, 260] on div "IRAK Text Block" at bounding box center [745, 188] width 262 height 295
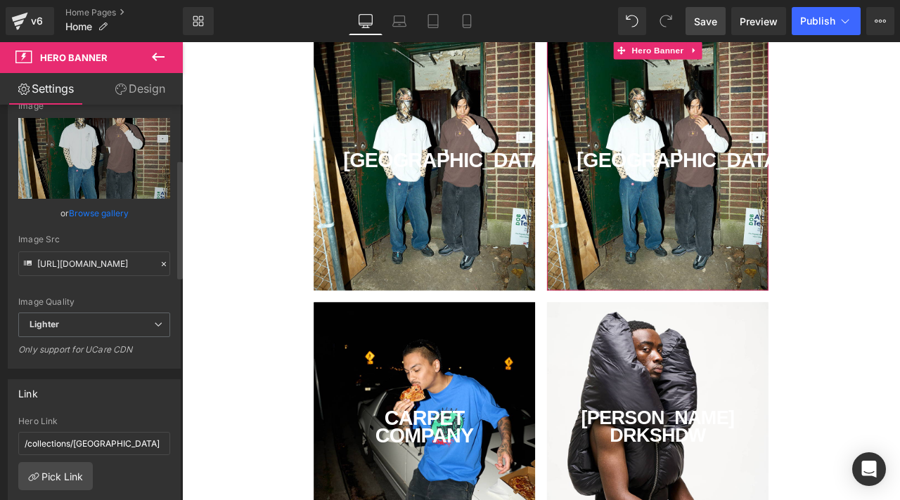
scroll to position [196, 0]
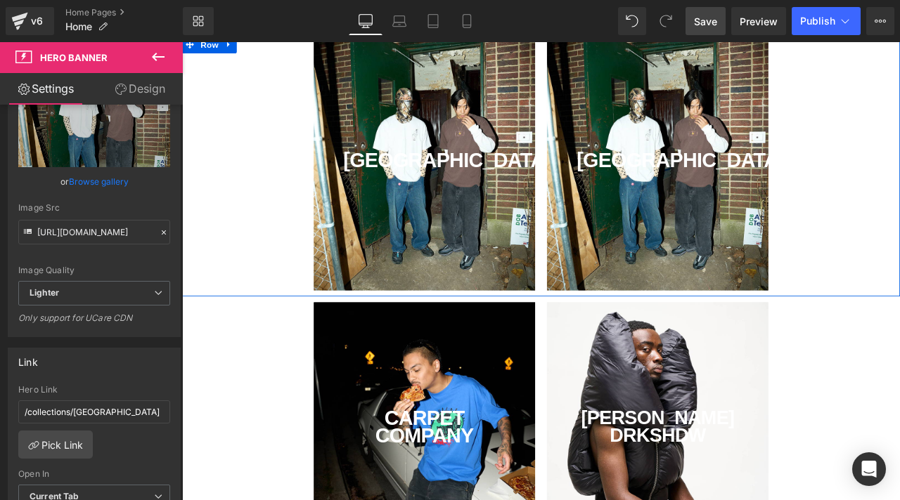
click at [455, 290] on div "IRAK Text Block" at bounding box center [469, 188] width 262 height 295
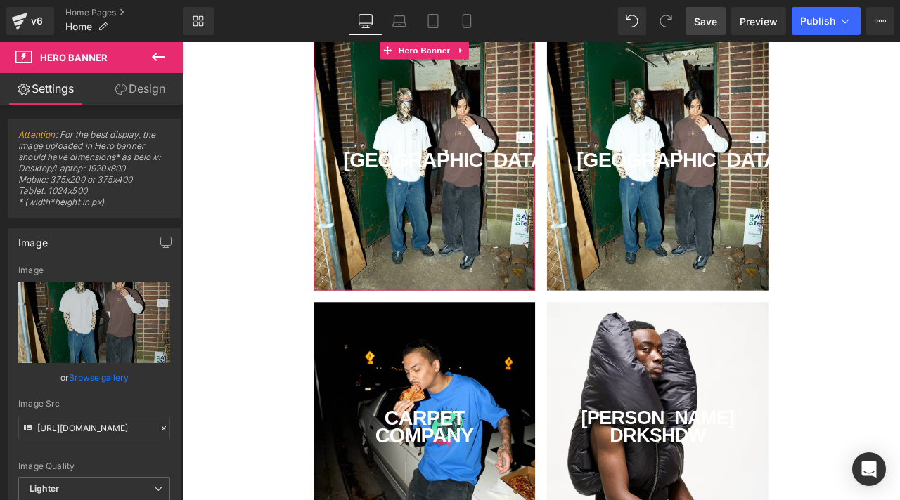
click at [82, 378] on link "Browse gallery" at bounding box center [99, 377] width 60 height 25
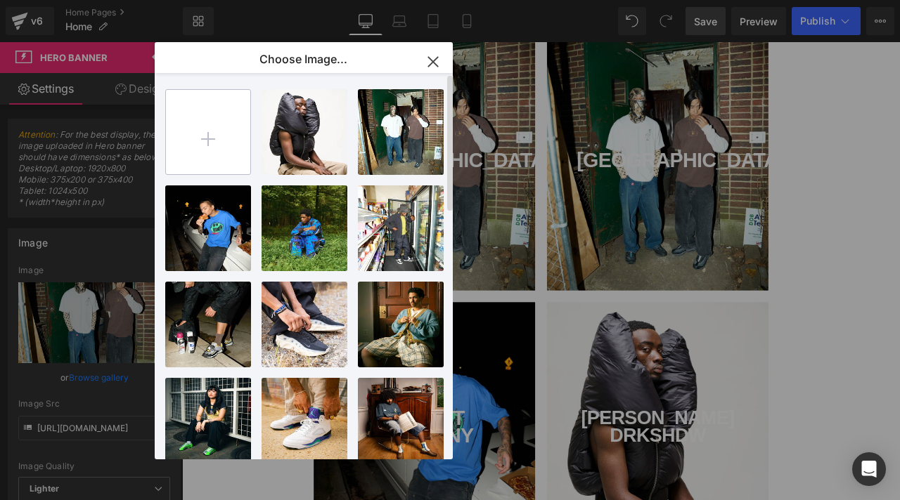
click at [214, 118] on input "file" at bounding box center [208, 132] width 84 height 84
type input "C:\fakepath\DSC00059.jpg"
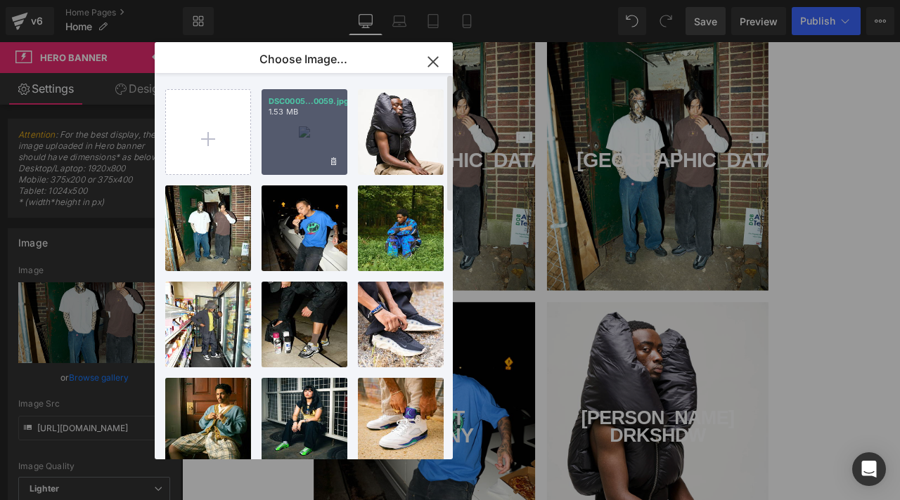
click at [323, 136] on div "DSC0005...0059.jpg 1.53 MB" at bounding box center [304, 132] width 86 height 86
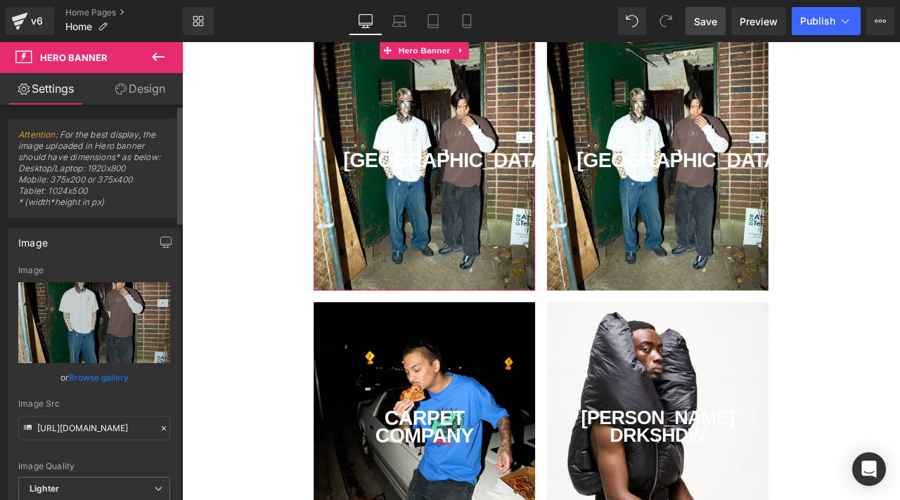
click at [114, 375] on link "Browse gallery" at bounding box center [99, 377] width 60 height 25
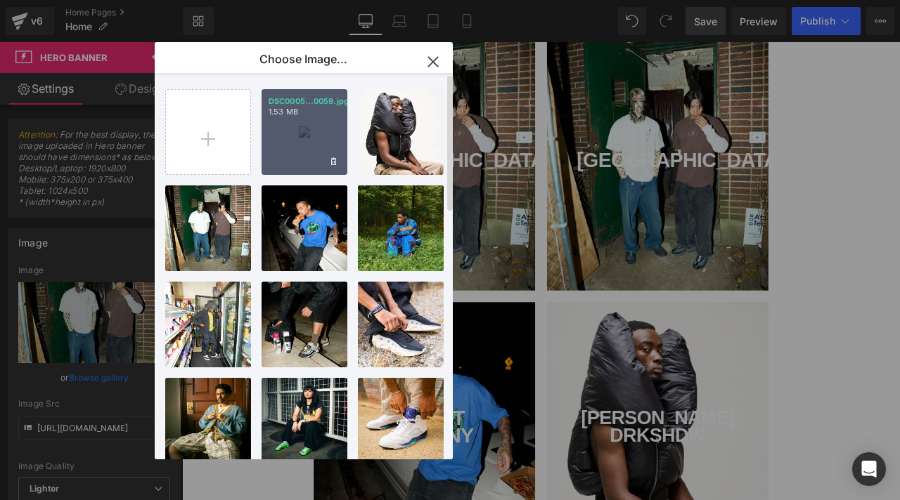
click at [297, 140] on div "DSC0005...0059.jpg 1.53 MB" at bounding box center [304, 132] width 86 height 86
type input "[URL][DOMAIN_NAME]"
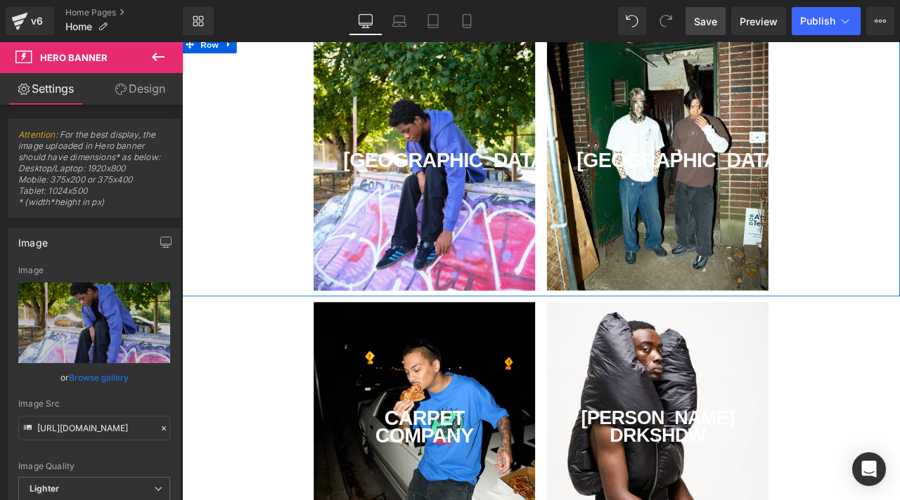
click at [318, 157] on div "IRAK Text Block Hero Banner IRAK Text Block" at bounding box center [607, 188] width 850 height 295
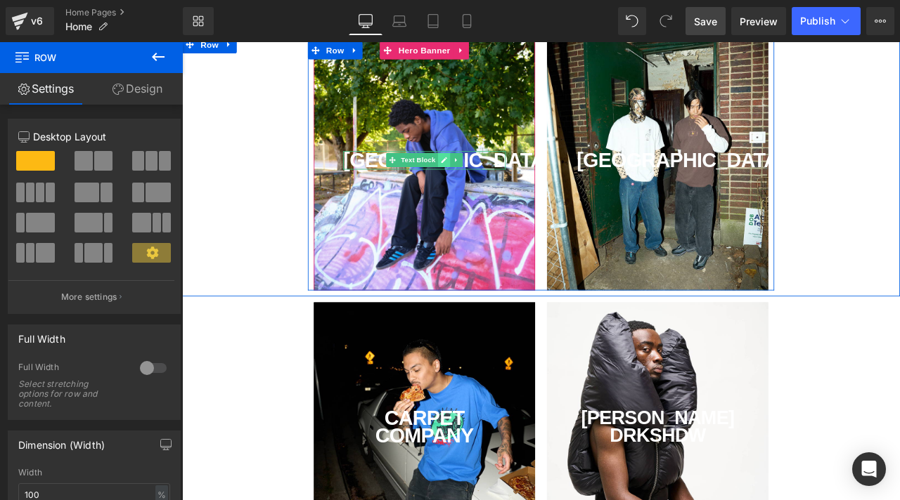
click at [496, 186] on link at bounding box center [492, 182] width 15 height 17
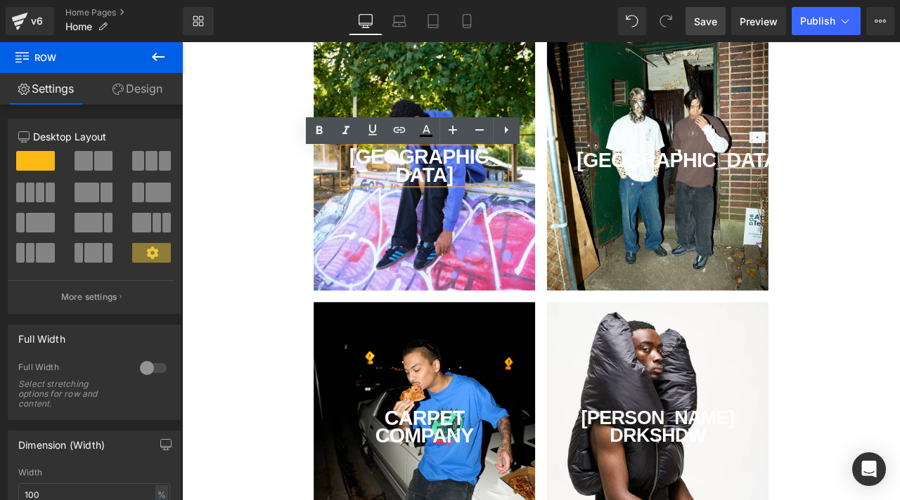
click at [526, 181] on div "[GEOGRAPHIC_DATA]" at bounding box center [469, 188] width 192 height 43
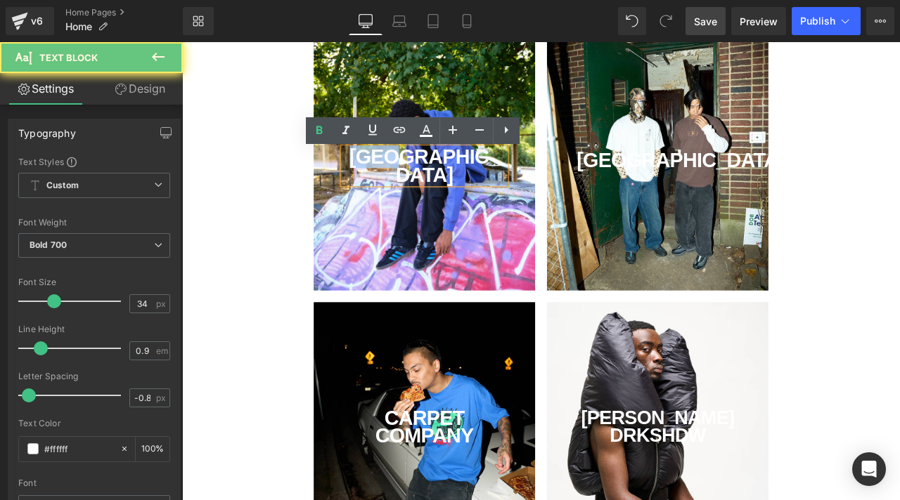
drag, startPoint x: 526, startPoint y: 182, endPoint x: 317, endPoint y: 126, distance: 216.9
click at [320, 126] on div "IRAK Text Block Hero Banner IRAK Text Block" at bounding box center [607, 188] width 850 height 295
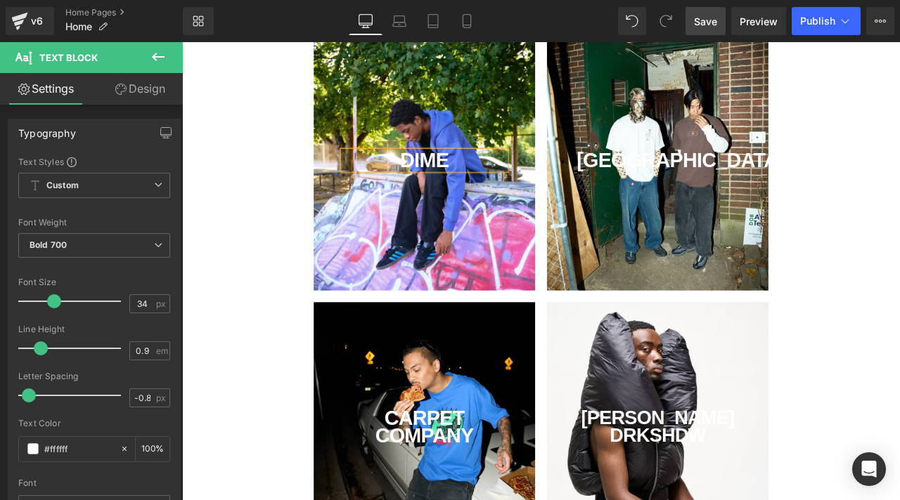
click at [289, 150] on div "DIME Text Block Hero Banner IRAK Text Block" at bounding box center [607, 188] width 850 height 295
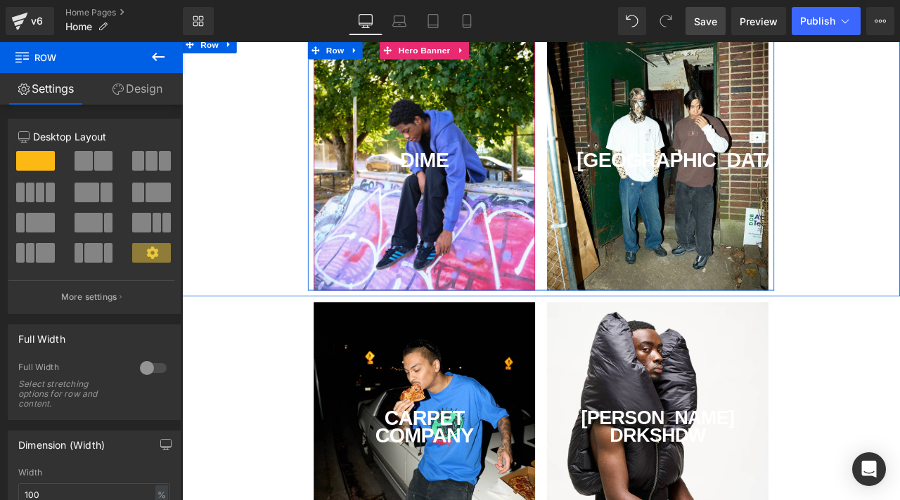
click at [443, 219] on div "DIME Text Block" at bounding box center [469, 188] width 262 height 295
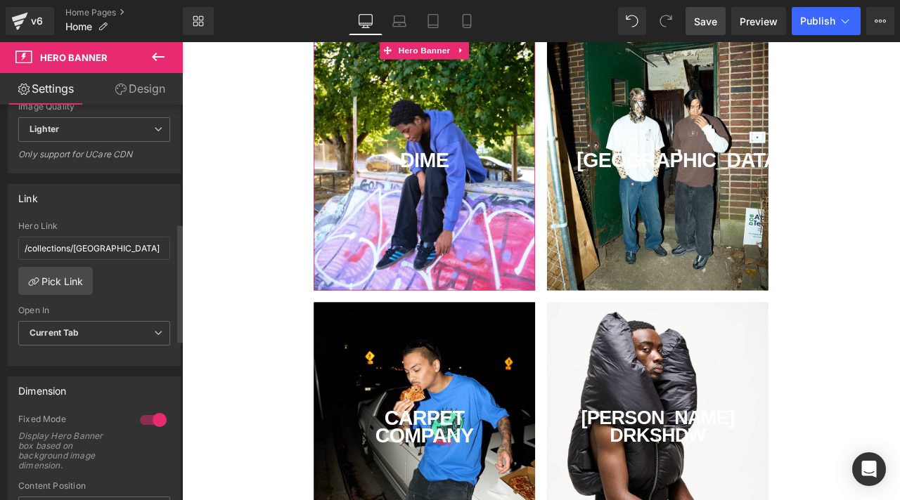
scroll to position [395, 0]
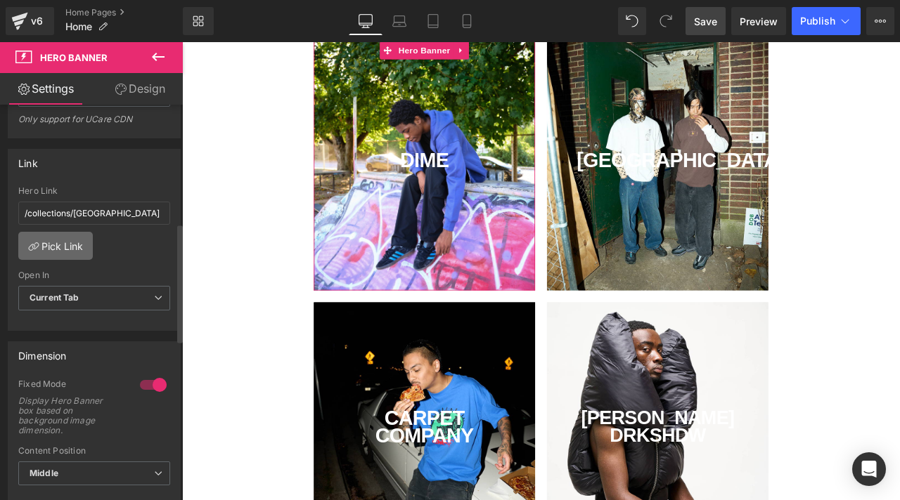
click at [58, 243] on link "Pick Link" at bounding box center [55, 246] width 74 height 28
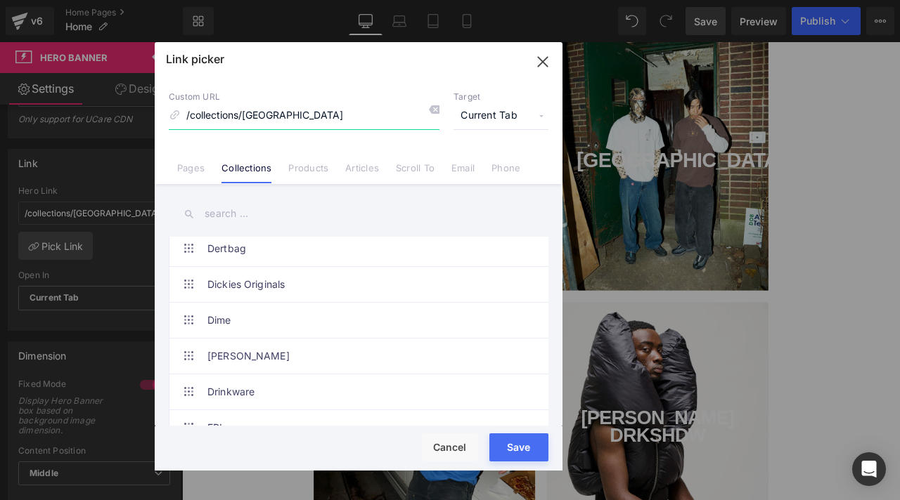
scroll to position [1505, 0]
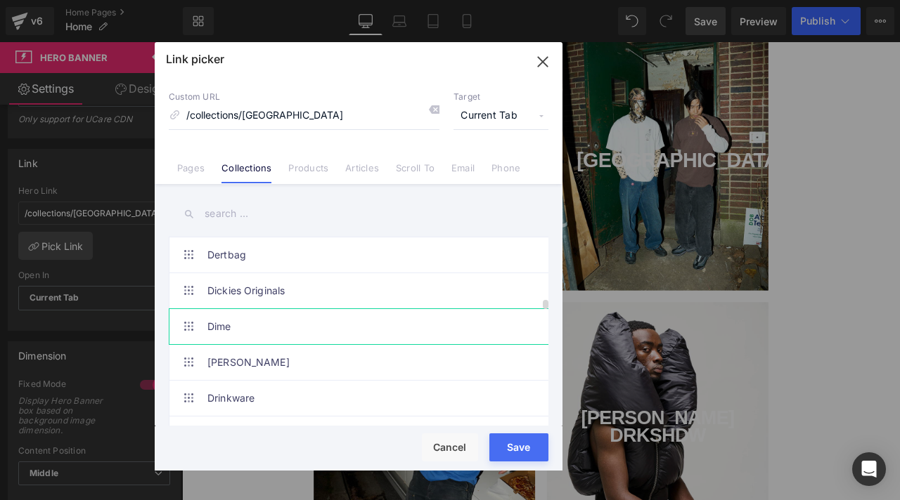
click at [292, 323] on link "Dime" at bounding box center [361, 326] width 309 height 35
type input "/collections/dime"
click at [509, 448] on button "Save" at bounding box center [518, 448] width 59 height 28
type input "/collections/dime"
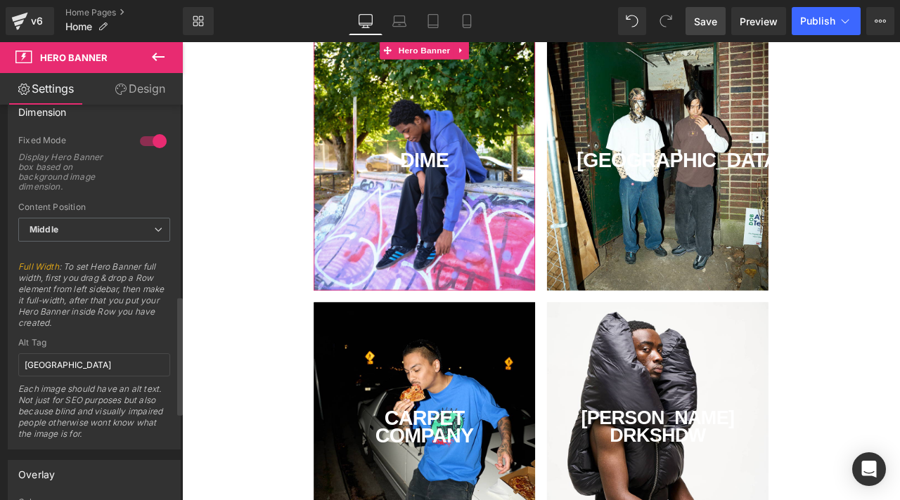
scroll to position [637, 0]
drag, startPoint x: 116, startPoint y: 370, endPoint x: 34, endPoint y: 349, distance: 84.2
click at [65, 358] on input "[GEOGRAPHIC_DATA]" at bounding box center [94, 367] width 152 height 23
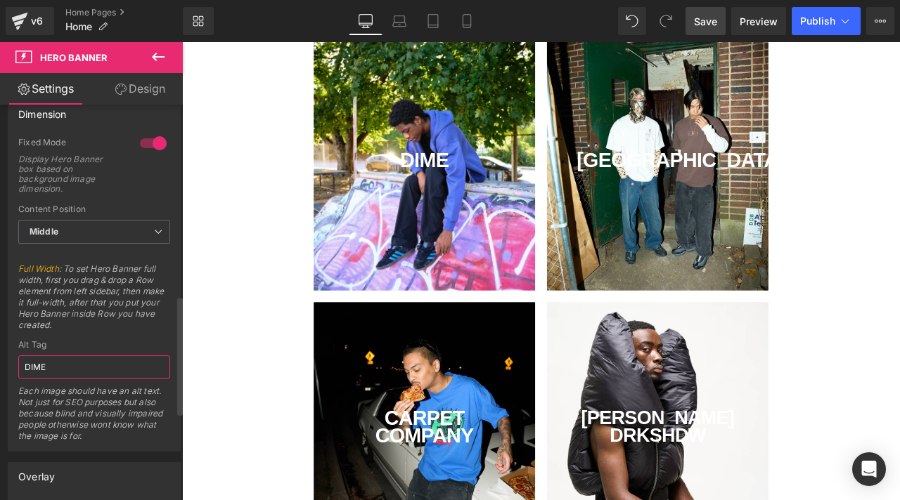
type input "DIME"
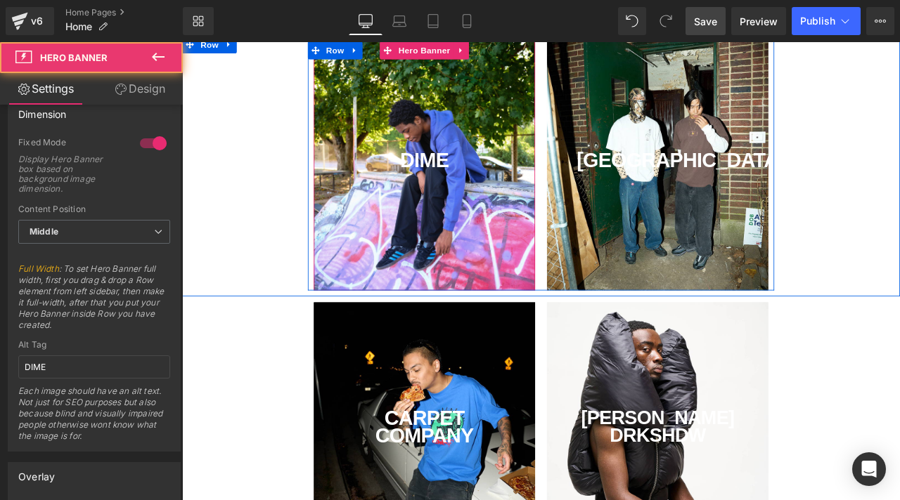
click at [498, 242] on div "DIME Text Block" at bounding box center [469, 188] width 262 height 295
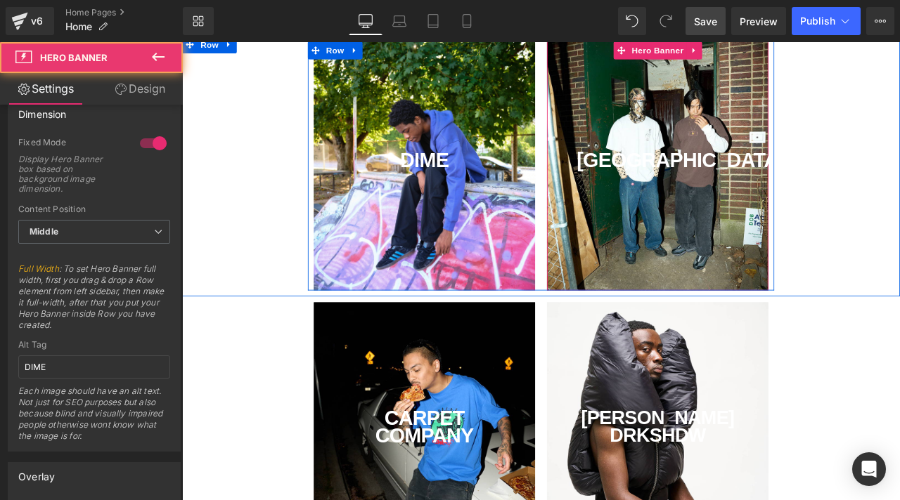
click at [656, 226] on div "IRAK Text Block" at bounding box center [745, 188] width 262 height 295
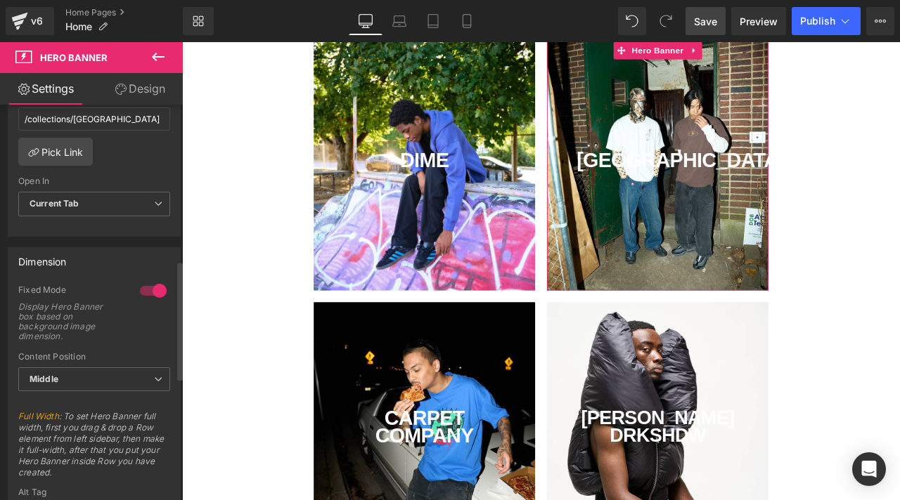
scroll to position [532, 0]
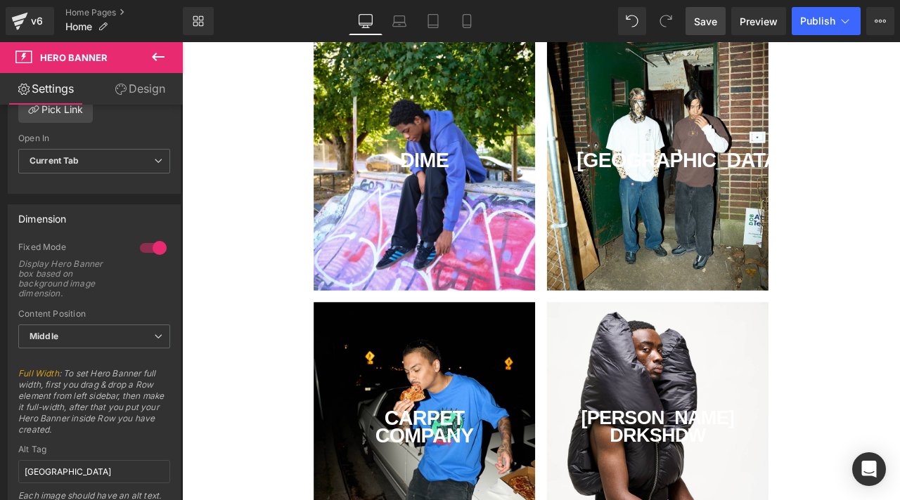
click at [432, 234] on div "DIME Text Block" at bounding box center [469, 188] width 262 height 295
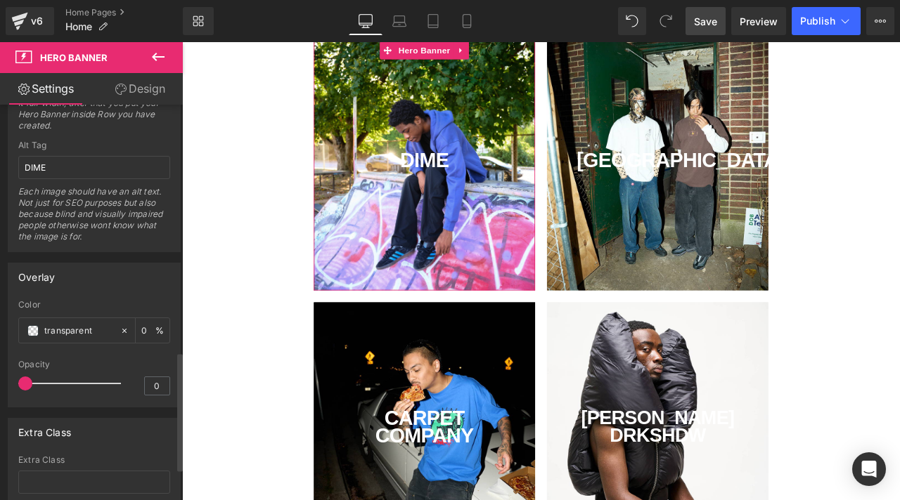
scroll to position [914, 0]
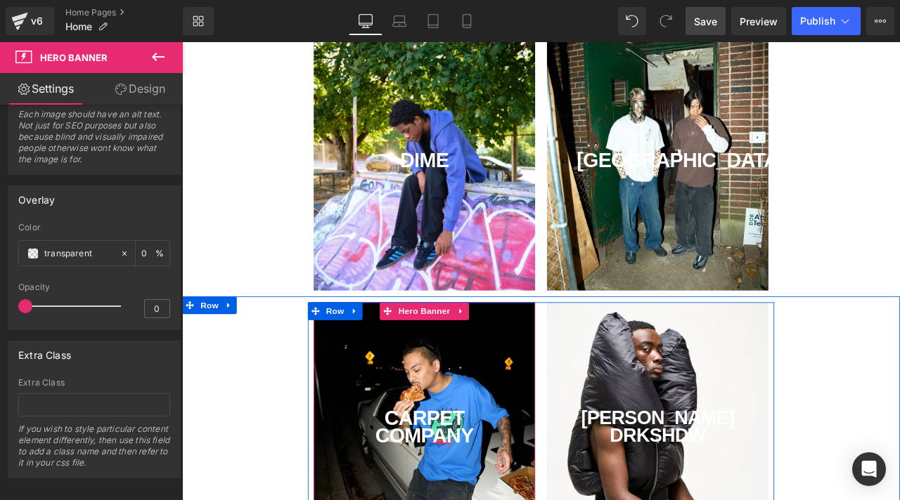
click at [523, 419] on div "CARPET COMPANY Text Block" at bounding box center [469, 498] width 262 height 295
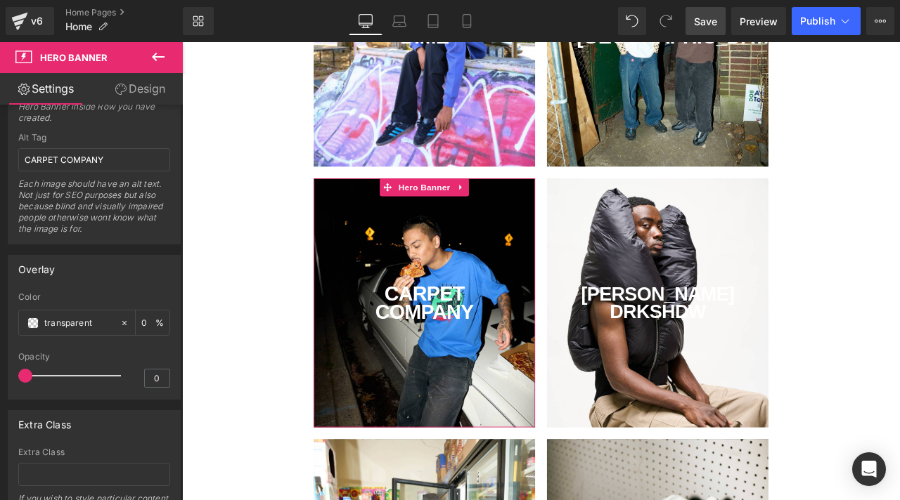
scroll to position [900, 0]
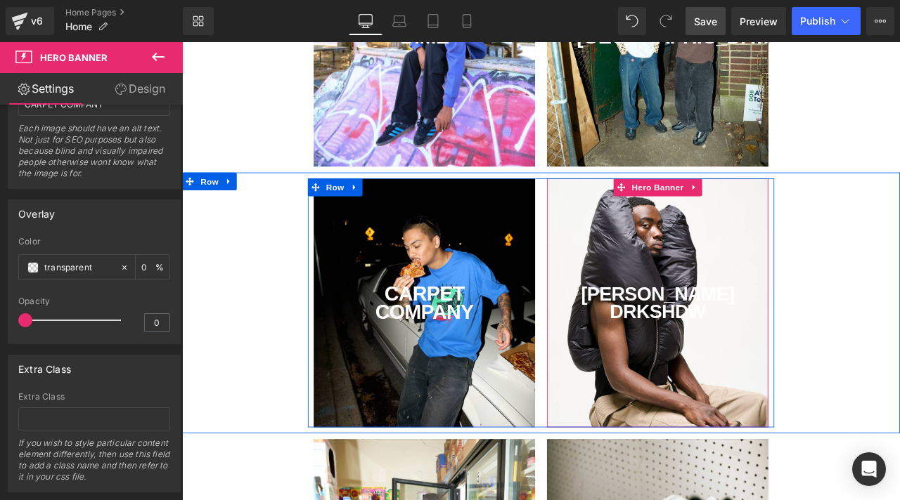
click at [714, 448] on div "[PERSON_NAME] DRKSHDW Text Block" at bounding box center [745, 351] width 262 height 295
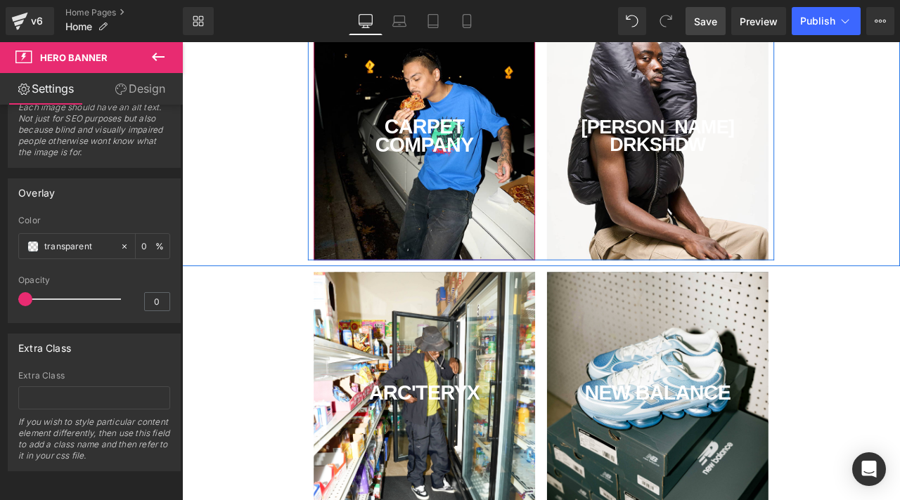
scroll to position [517, 0]
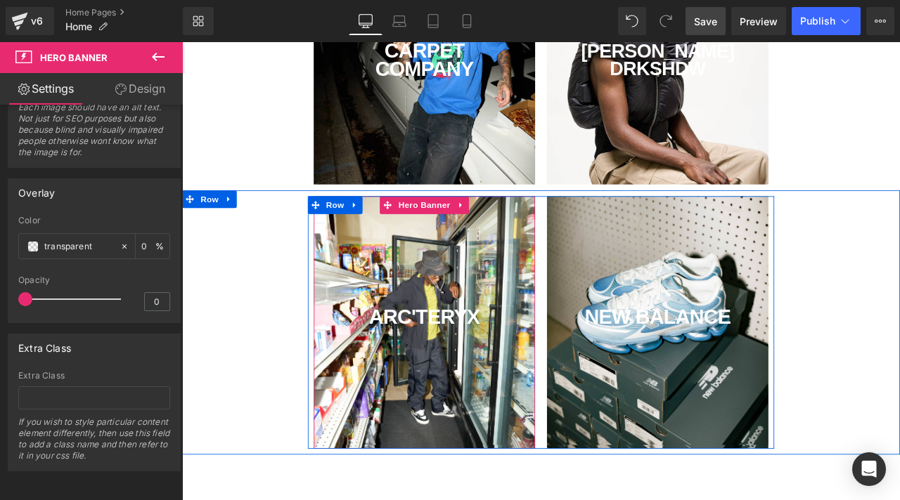
click at [462, 469] on div "ARC'TERYX Text Block" at bounding box center [469, 374] width 262 height 299
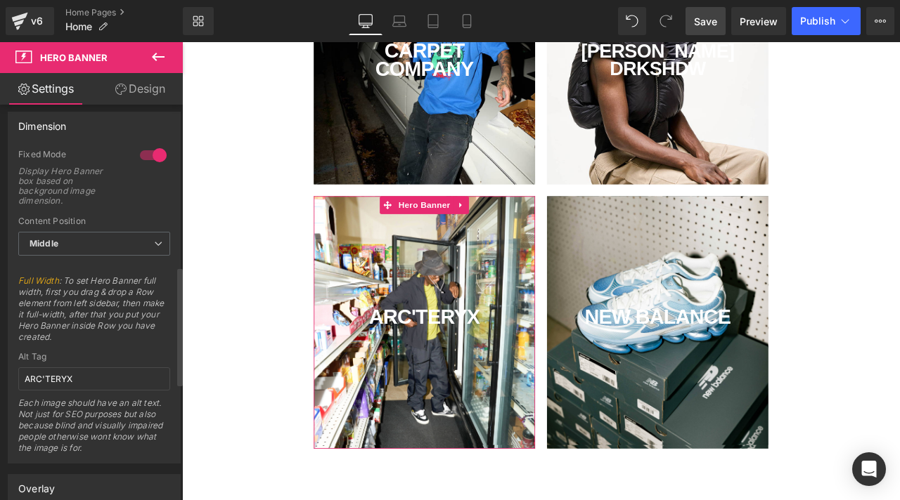
scroll to position [687, 0]
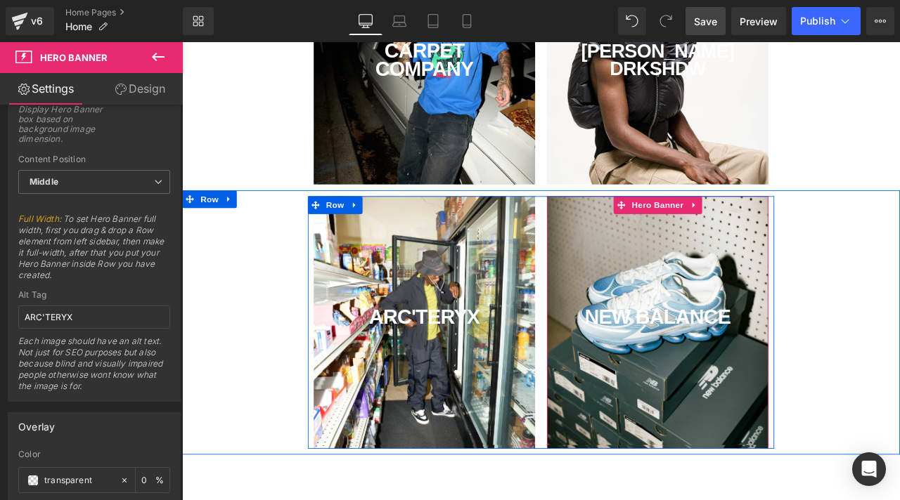
click at [711, 434] on div "NEW BALANCE Text Block" at bounding box center [745, 374] width 262 height 299
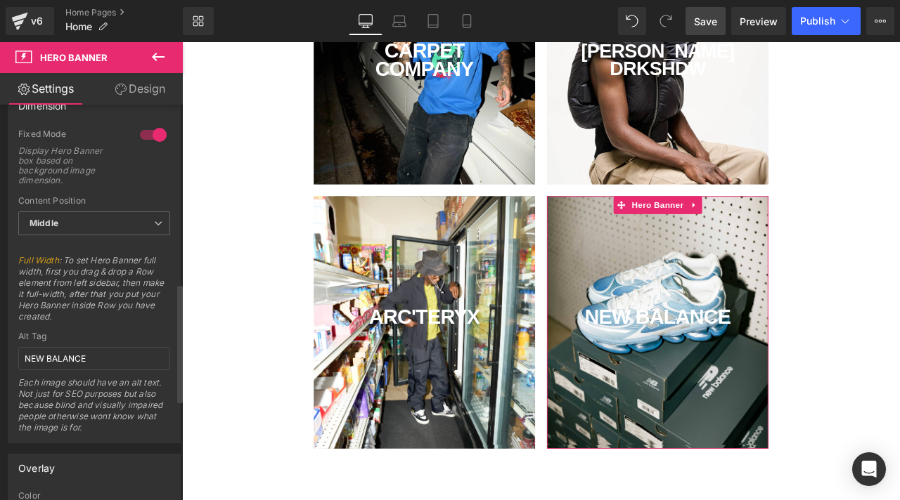
scroll to position [644, 0]
click at [694, 30] on link "Save" at bounding box center [705, 21] width 40 height 28
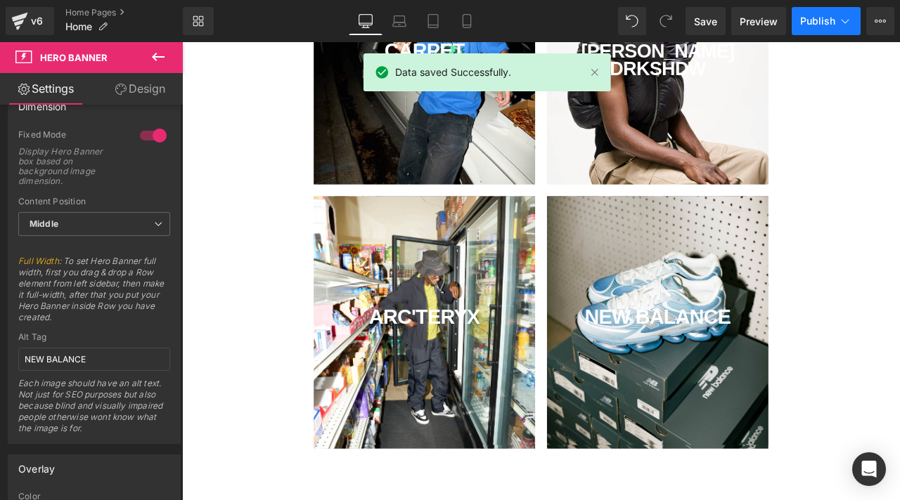
click at [805, 22] on span "Publish" at bounding box center [817, 20] width 35 height 11
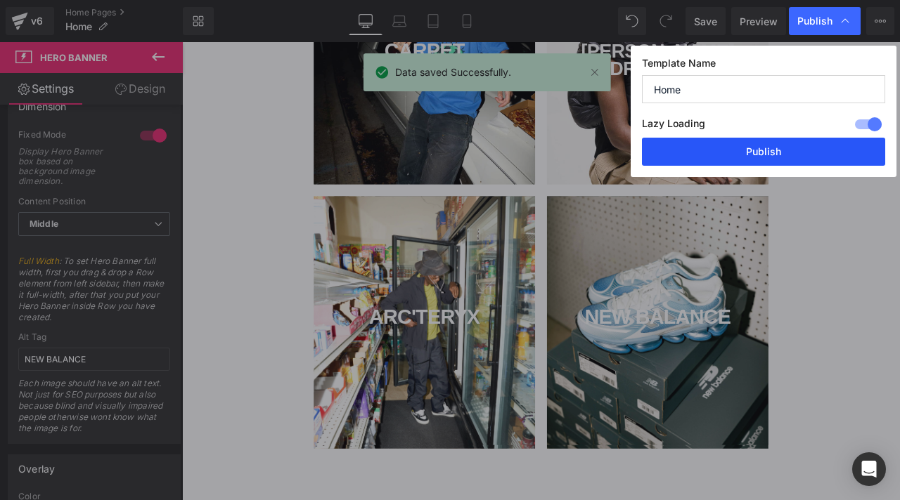
click at [766, 153] on button "Publish" at bounding box center [763, 152] width 243 height 28
